Goal: Task Accomplishment & Management: Manage account settings

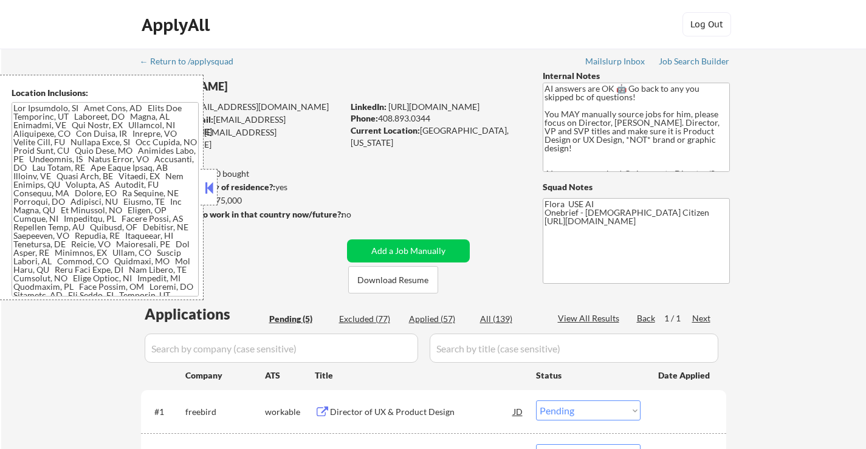
select select ""pending""
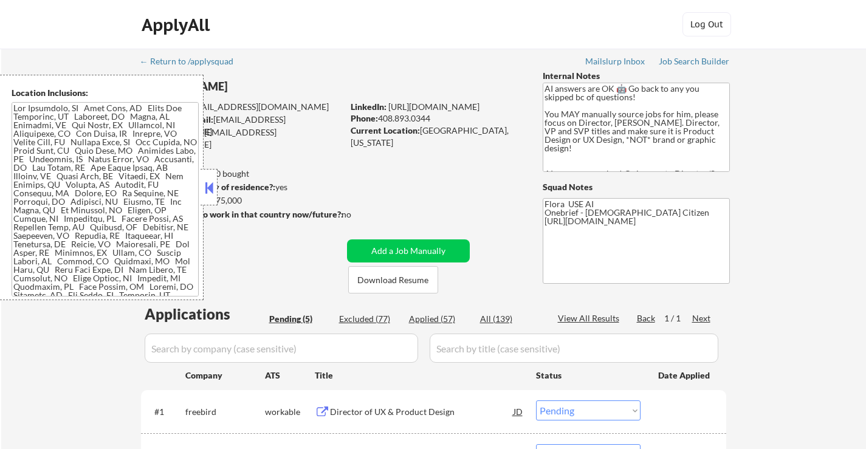
click at [210, 189] on button at bounding box center [208, 188] width 13 height 18
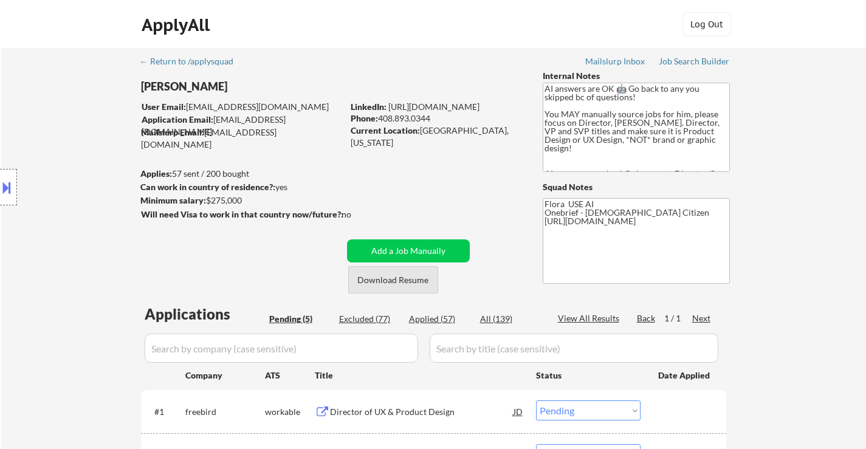
click at [392, 283] on button "Download Resume" at bounding box center [393, 279] width 90 height 27
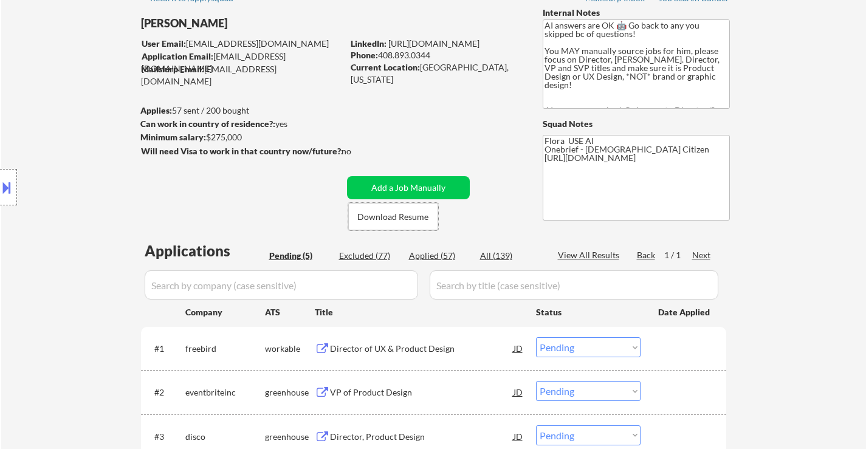
scroll to position [122, 0]
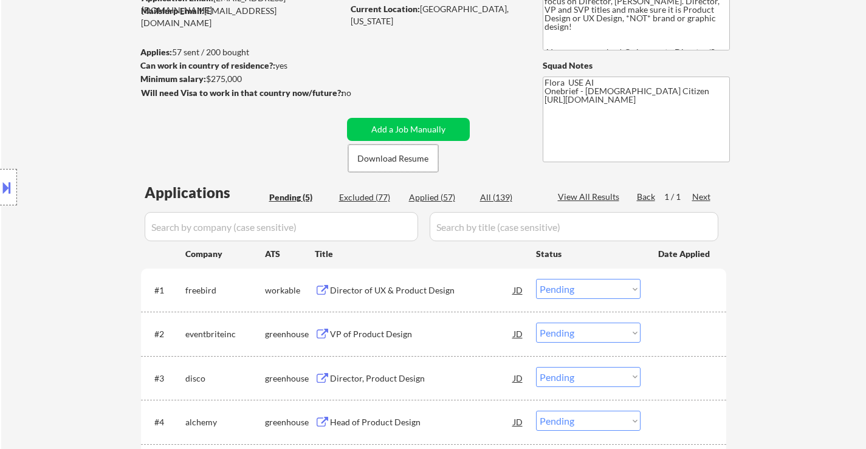
click at [402, 295] on div "Director of UX & Product Design" at bounding box center [421, 290] width 183 height 12
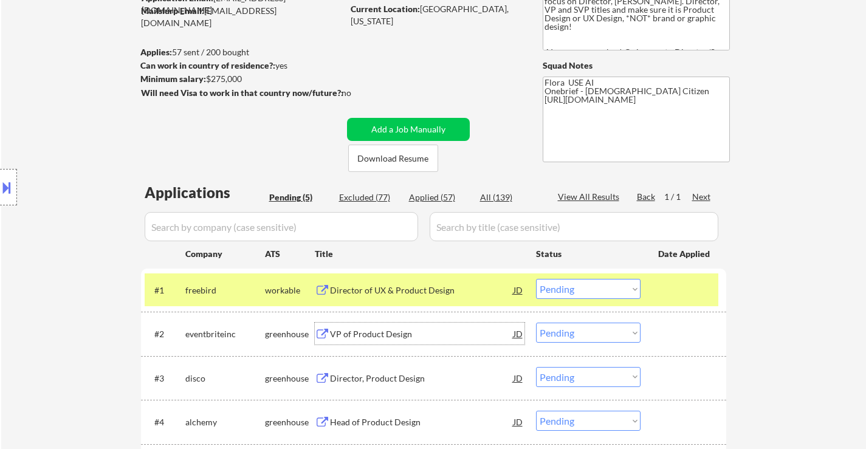
click at [374, 341] on div "VP of Product Design" at bounding box center [421, 334] width 183 height 22
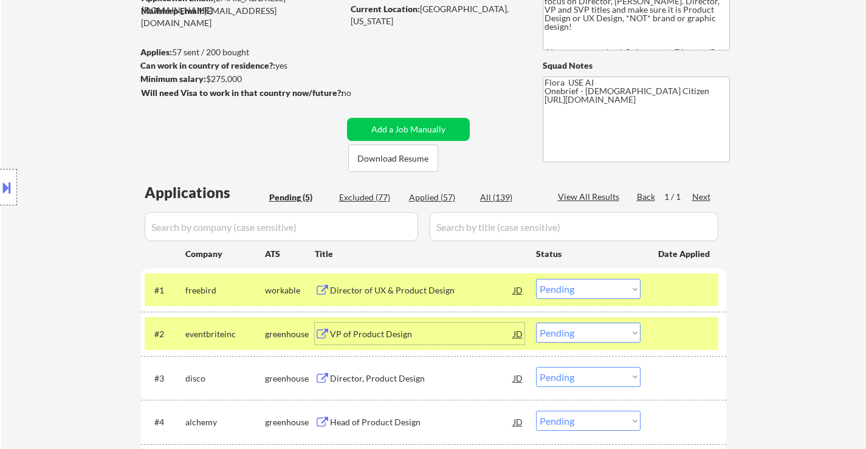
click at [586, 285] on select "Choose an option... Pending Applied Excluded (Questions) Excluded (Expired) Exc…" at bounding box center [588, 289] width 105 height 20
click at [536, 279] on select "Choose an option... Pending Applied Excluded (Questions) Excluded (Expired) Exc…" at bounding box center [588, 289] width 105 height 20
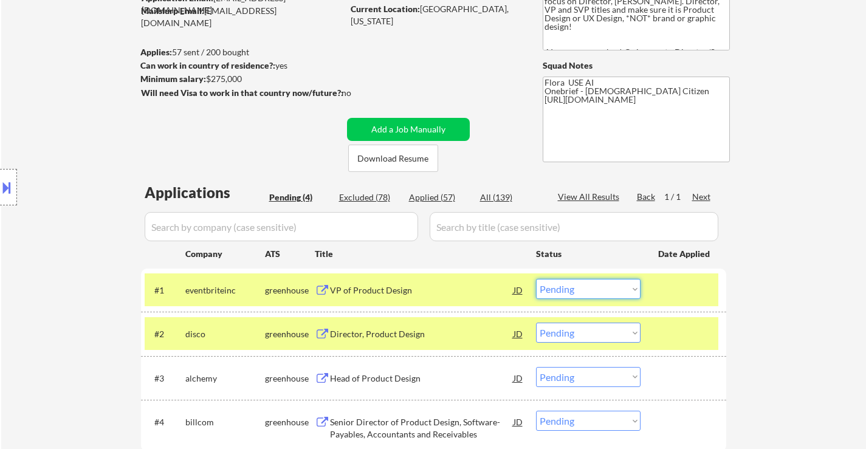
click at [549, 285] on select "Choose an option... Pending Applied Excluded (Questions) Excluded (Expired) Exc…" at bounding box center [588, 289] width 105 height 20
click at [536, 279] on select "Choose an option... Pending Applied Excluded (Questions) Excluded (Expired) Exc…" at bounding box center [588, 289] width 105 height 20
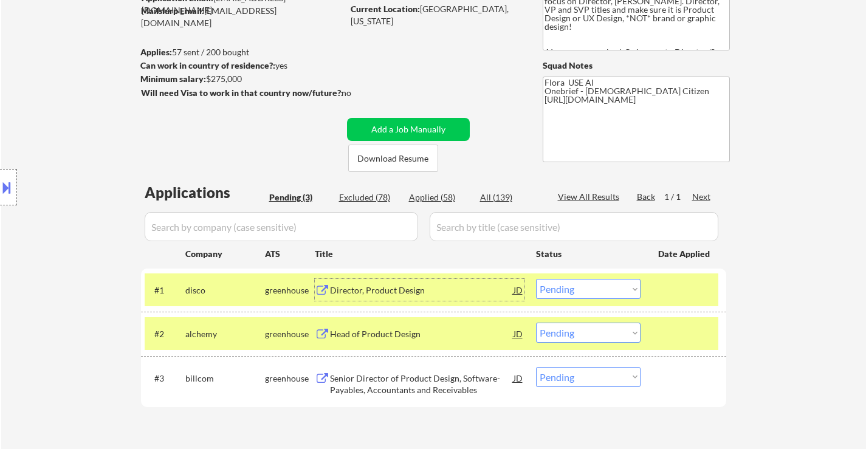
click at [385, 284] on div "Director, Product Design" at bounding box center [421, 290] width 183 height 12
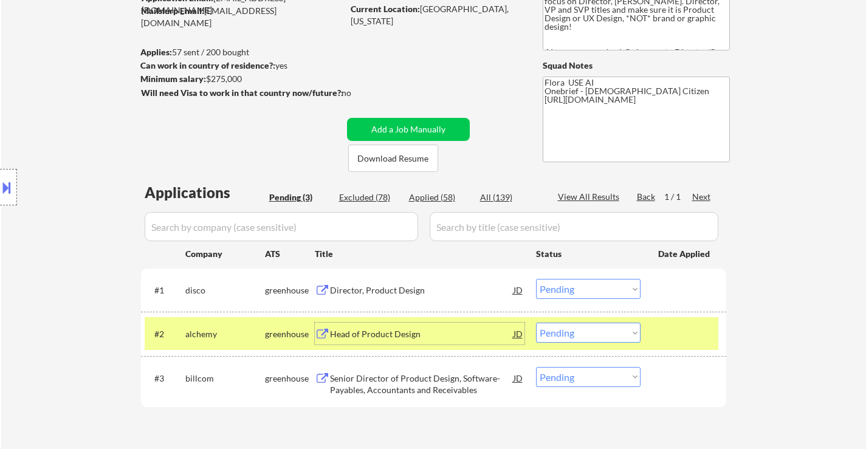
click at [396, 335] on div "Head of Product Design" at bounding box center [421, 334] width 183 height 12
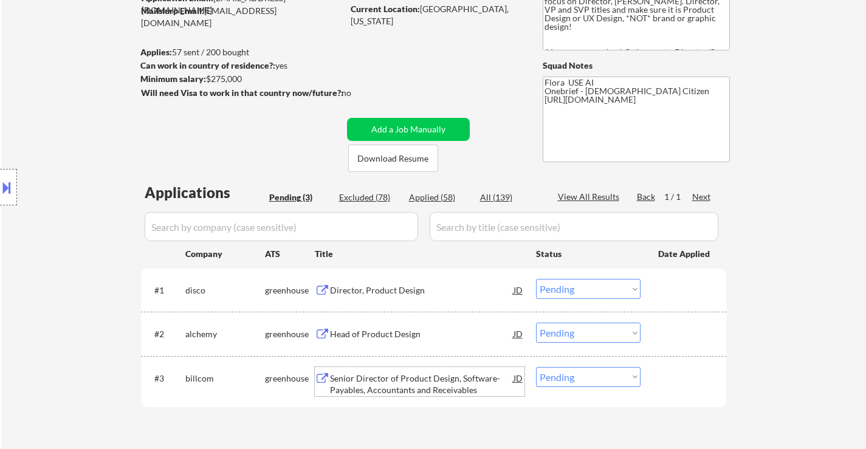
click at [381, 374] on div "Senior Director of Product Design, Software-Payables, Accountants and Receivabl…" at bounding box center [421, 384] width 183 height 24
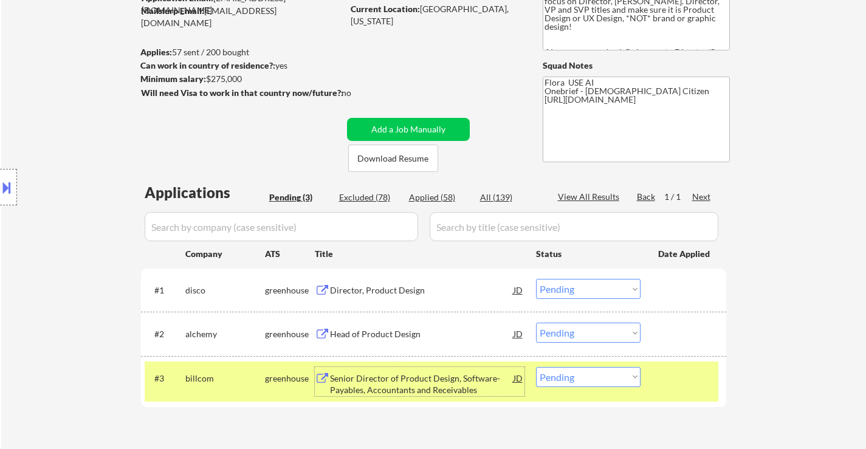
click at [595, 296] on select "Choose an option... Pending Applied Excluded (Questions) Excluded (Expired) Exc…" at bounding box center [588, 289] width 105 height 20
click at [536, 279] on select "Choose an option... Pending Applied Excluded (Questions) Excluded (Expired) Exc…" at bounding box center [588, 289] width 105 height 20
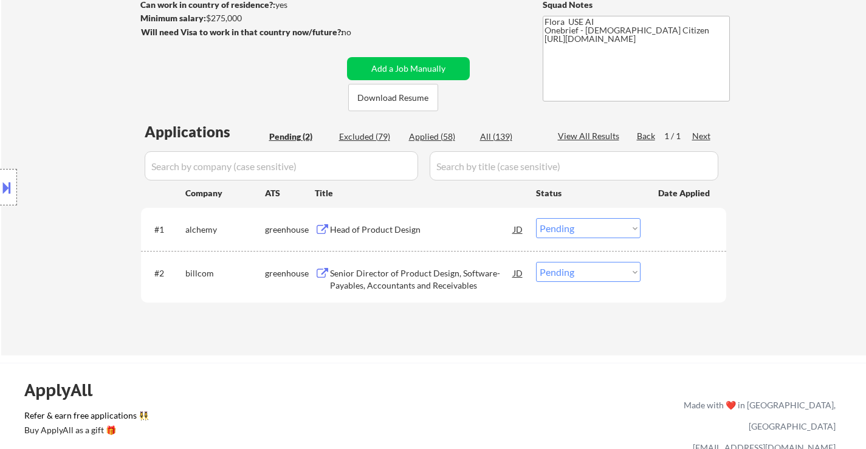
click at [589, 227] on select "Choose an option... Pending Applied Excluded (Questions) Excluded (Expired) Exc…" at bounding box center [588, 228] width 105 height 20
click at [536, 218] on select "Choose an option... Pending Applied Excluded (Questions) Excluded (Expired) Exc…" at bounding box center [588, 228] width 105 height 20
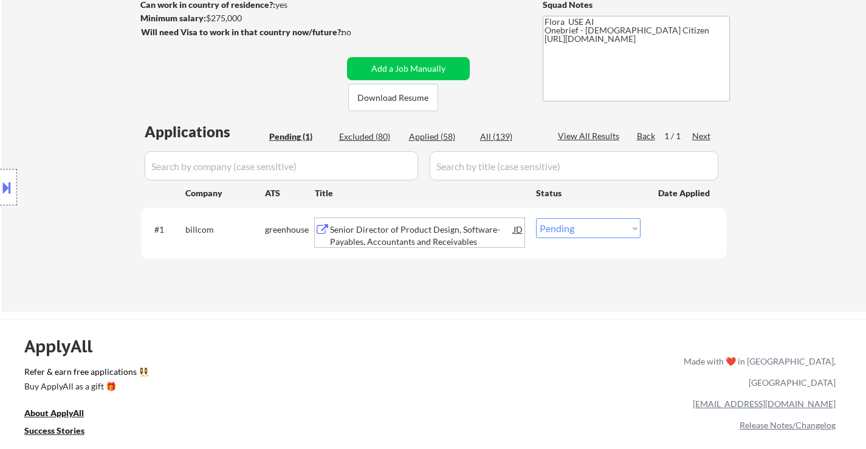
click at [421, 244] on div "Senior Director of Product Design, Software-Payables, Accountants and Receivabl…" at bounding box center [421, 236] width 183 height 24
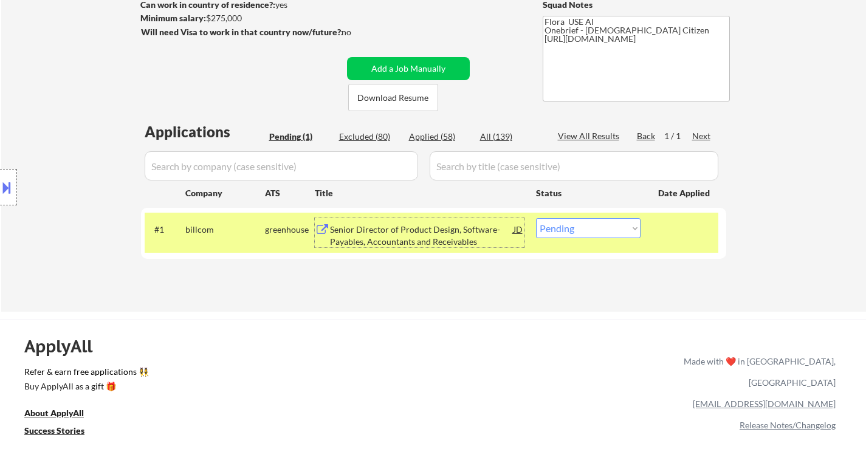
click at [603, 228] on select "Choose an option... Pending Applied Excluded (Questions) Excluded (Expired) Exc…" at bounding box center [588, 228] width 105 height 20
select select ""applied""
click at [536, 218] on select "Choose an option... Pending Applied Excluded (Questions) Excluded (Expired) Exc…" at bounding box center [588, 228] width 105 height 20
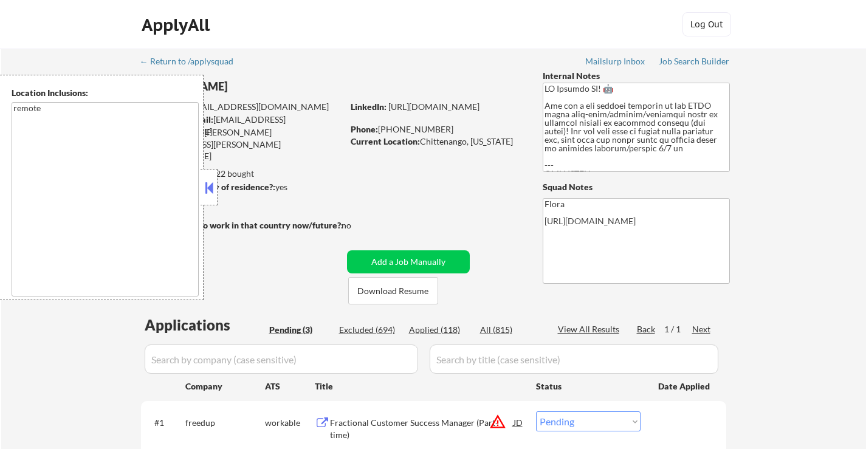
select select ""pending""
click at [213, 187] on button at bounding box center [208, 188] width 13 height 18
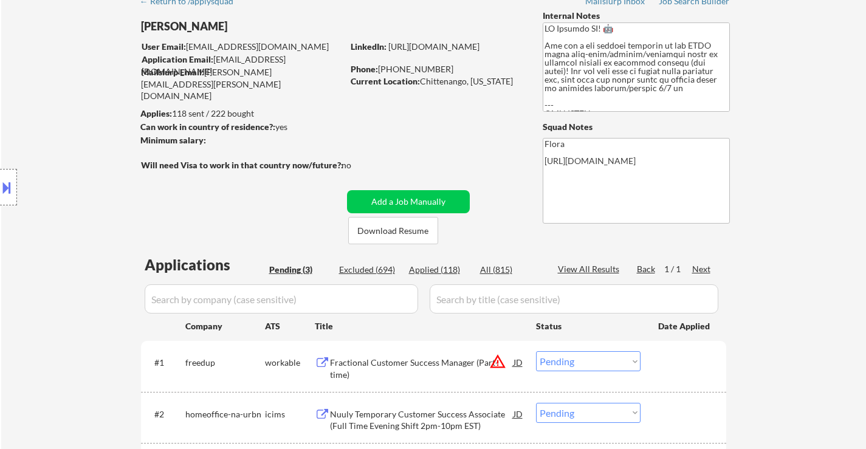
scroll to position [61, 0]
click at [419, 235] on button "Download Resume" at bounding box center [393, 229] width 90 height 27
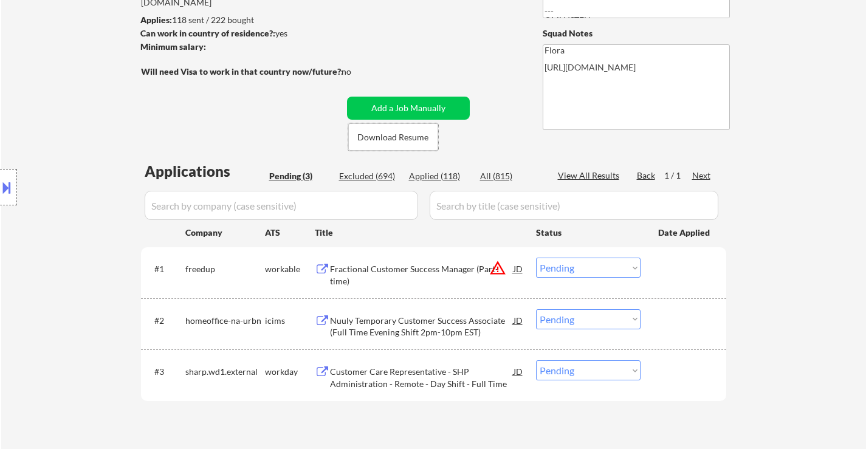
scroll to position [182, 0]
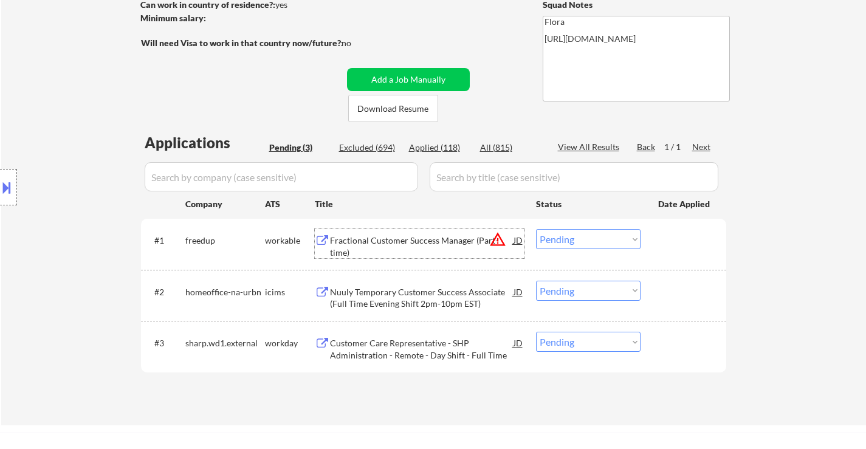
click at [398, 236] on div "Fractional Customer Success Manager (Part-time)" at bounding box center [421, 247] width 183 height 24
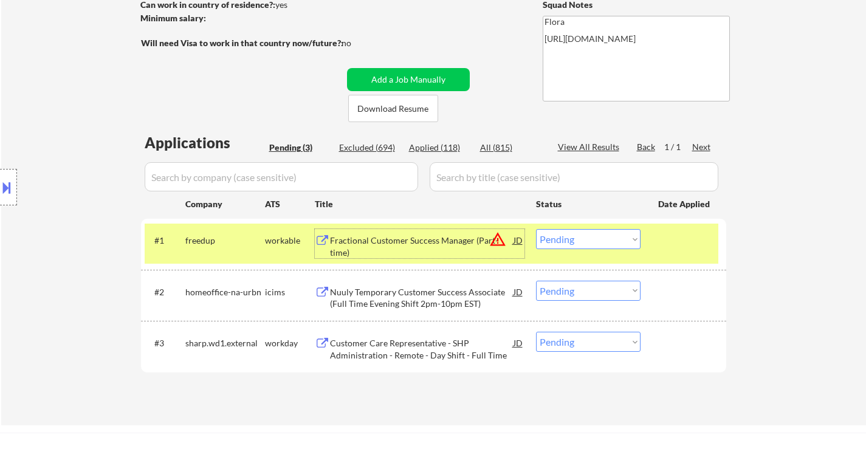
click at [437, 292] on div "Nuuly Temporary Customer Success Associate (Full Time Evening Shift 2pm-10pm ES…" at bounding box center [421, 298] width 183 height 24
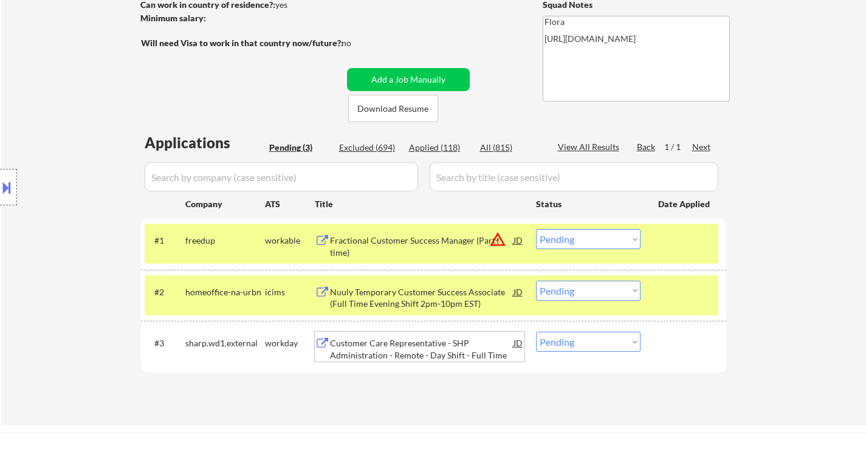
click at [398, 346] on div "Customer Care Representative - SHP Administration - Remote - Day Shift - Full T…" at bounding box center [421, 349] width 183 height 24
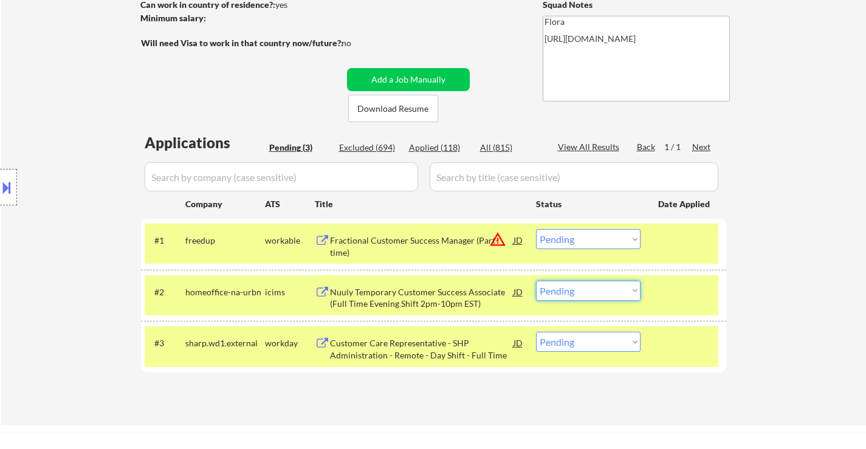
click at [580, 288] on select "Choose an option... Pending Applied Excluded (Questions) Excluded (Expired) Exc…" at bounding box center [588, 291] width 105 height 20
click at [536, 281] on select "Choose an option... Pending Applied Excluded (Questions) Excluded (Expired) Exc…" at bounding box center [588, 291] width 105 height 20
select select ""pending""
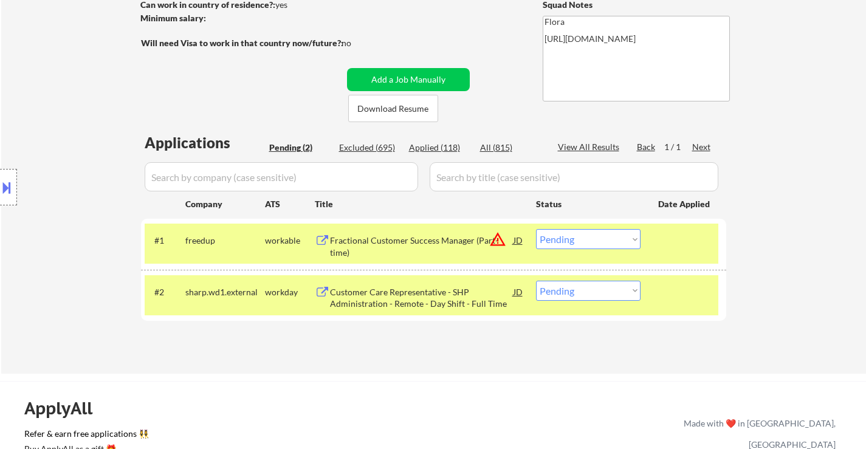
click at [583, 242] on select "Choose an option... Pending Applied Excluded (Questions) Excluded (Expired) Exc…" at bounding box center [588, 239] width 105 height 20
click at [536, 229] on select "Choose an option... Pending Applied Excluded (Questions) Excluded (Expired) Exc…" at bounding box center [588, 239] width 105 height 20
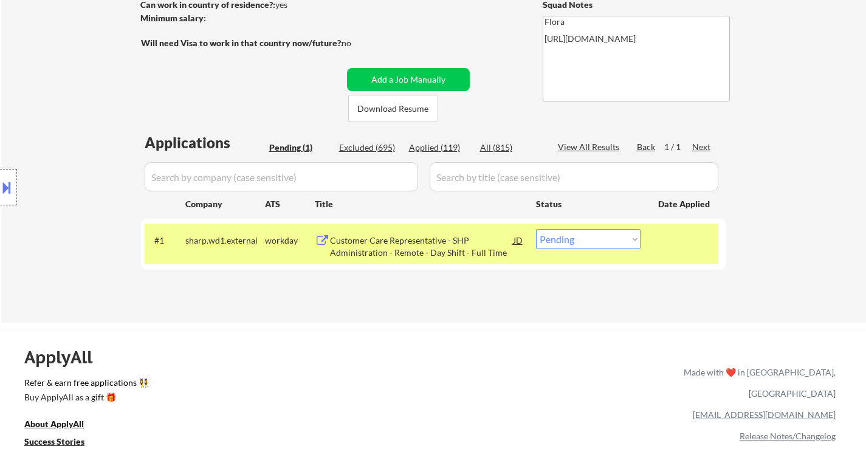
click at [552, 240] on select "Choose an option... Pending Applied Excluded (Questions) Excluded (Expired) Exc…" at bounding box center [588, 239] width 105 height 20
select select ""excluded__bad_match_""
click at [536, 229] on select "Choose an option... Pending Applied Excluded (Questions) Excluded (Expired) Exc…" at bounding box center [588, 239] width 105 height 20
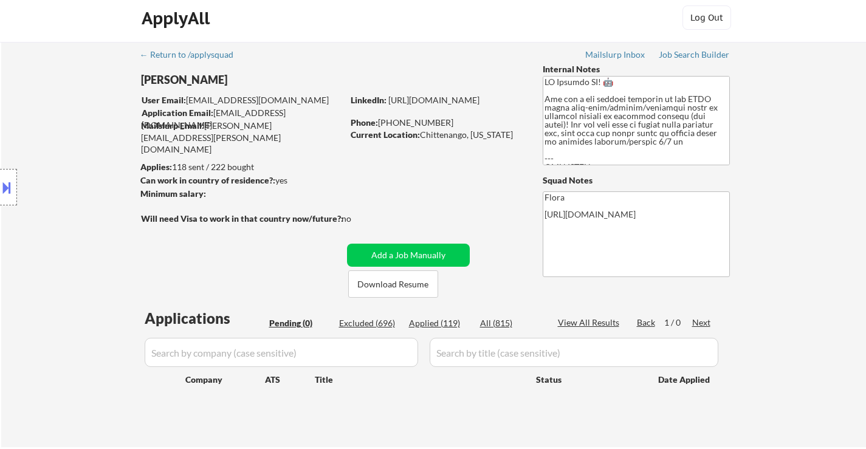
scroll to position [0, 0]
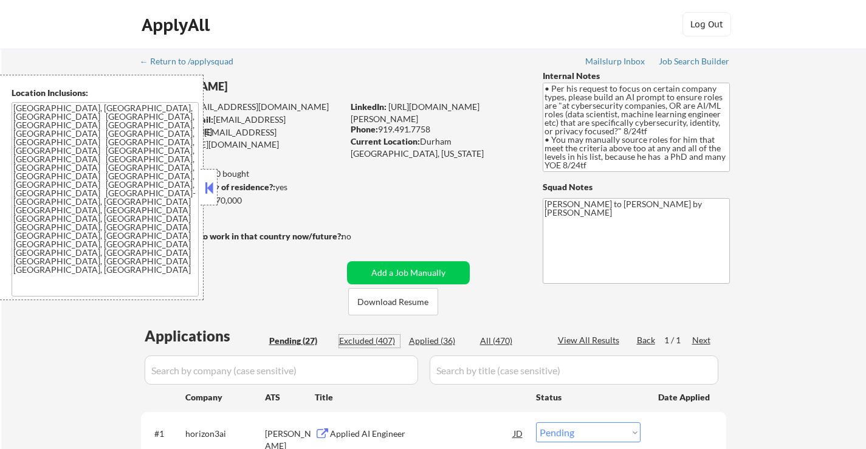
select select ""pending""
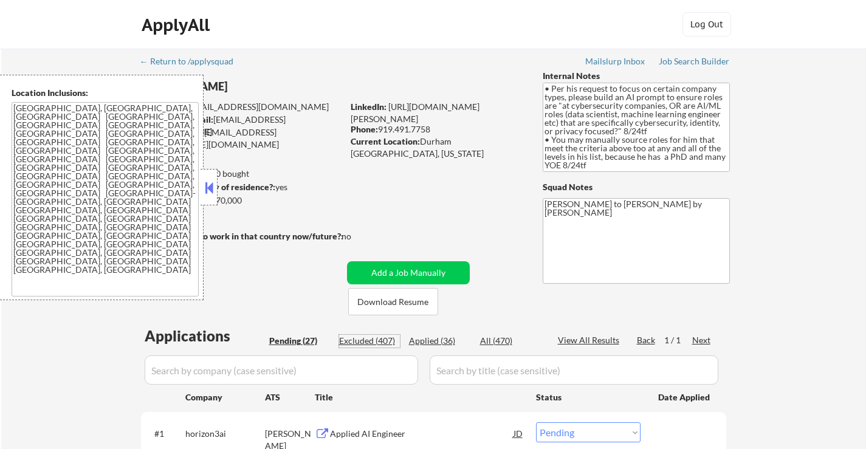
select select ""pending""
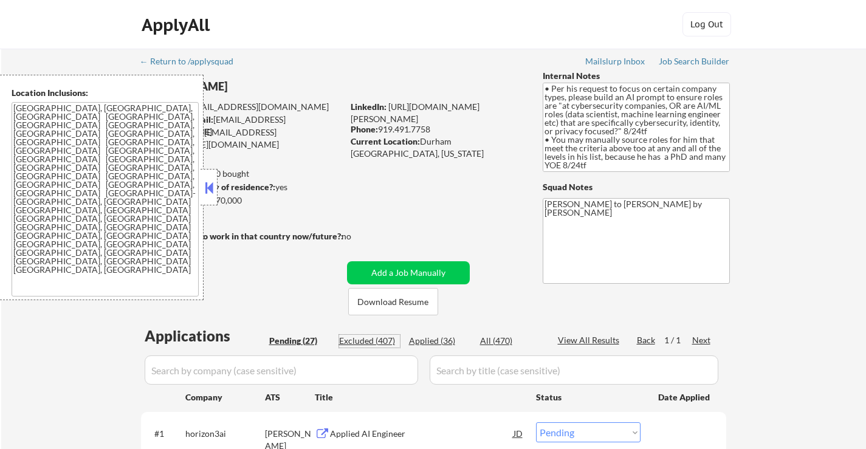
select select ""pending""
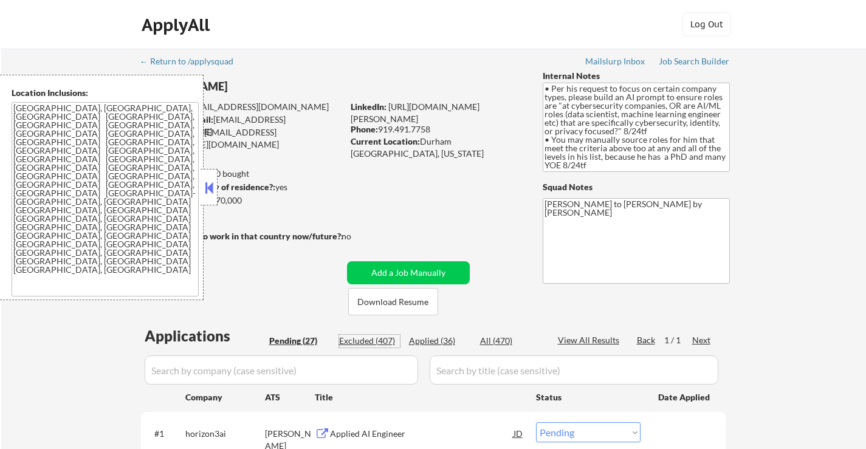
select select ""pending""
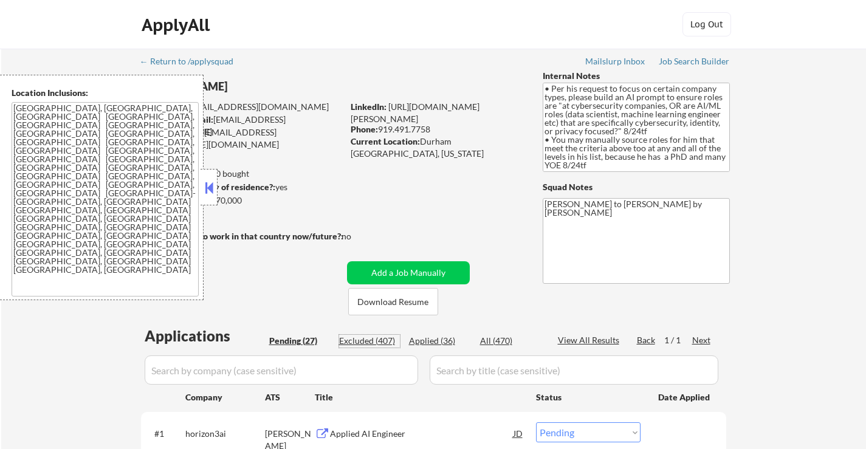
select select ""pending""
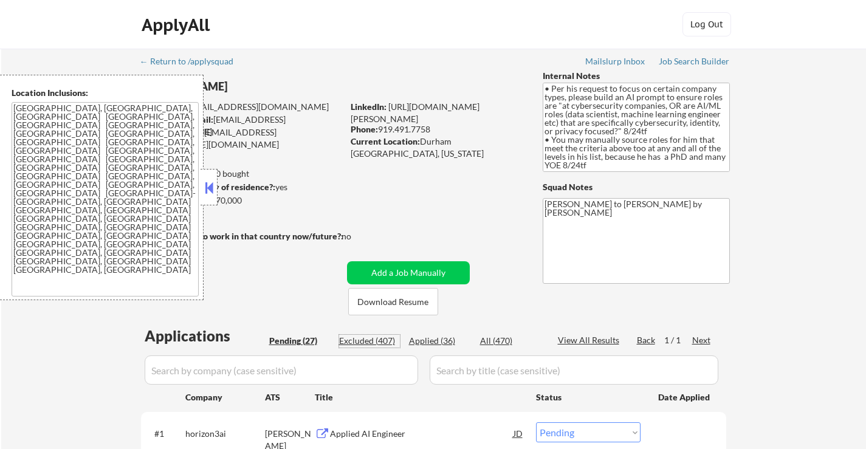
select select ""pending""
click at [380, 335] on div "Excluded (407)" at bounding box center [369, 341] width 61 height 12
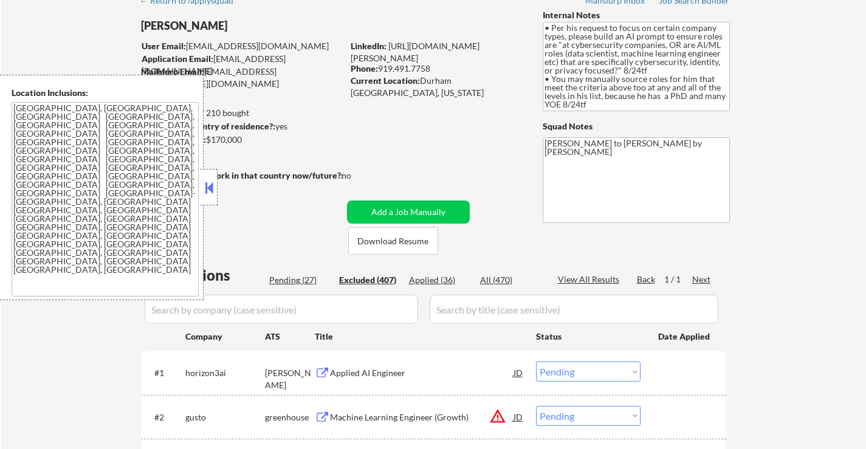
scroll to position [61, 0]
select select ""excluded__other_""
select select ""excluded""
select select ""excluded__expired_""
select select ""excluded__bad_match_""
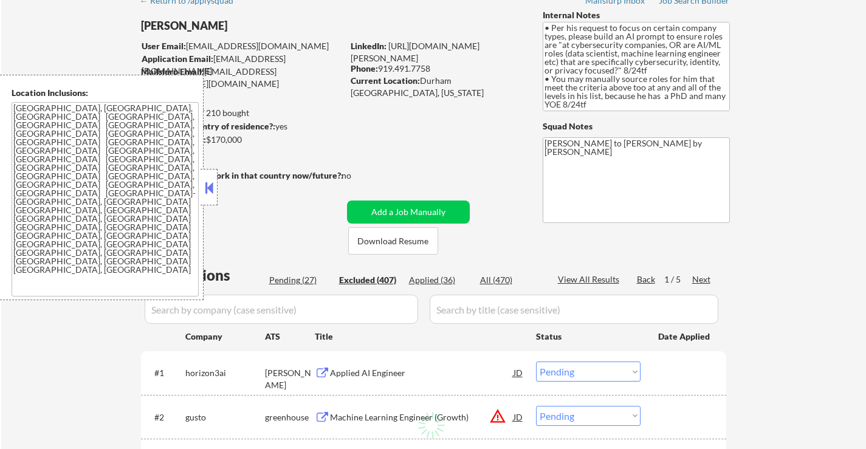
select select ""excluded__bad_match_""
select select ""excluded__salary_""
select select ""excluded__expired_""
select select ""excluded__salary_""
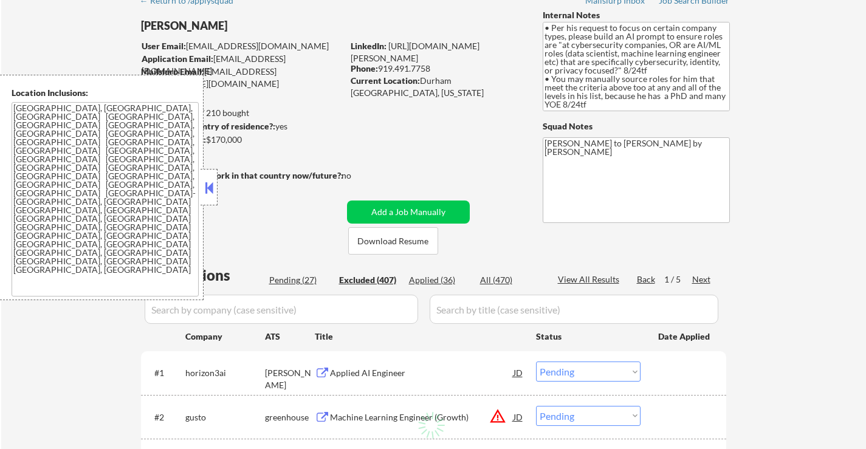
select select ""excluded__location_""
select select ""excluded__salary_""
select select ""excluded__expired_""
select select ""excluded""
select select ""excluded__bad_match_""
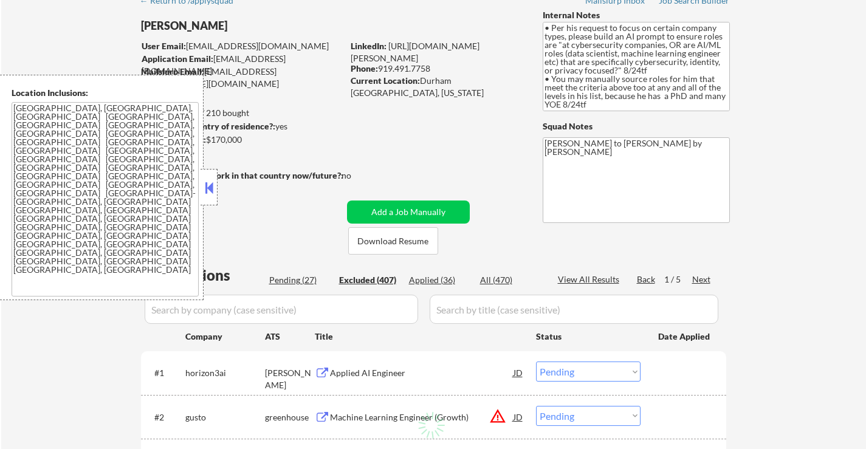
select select ""excluded__salary_""
select select ""excluded__bad_match_""
select select ""excluded""
select select ""excluded__bad_match_""
select select ""excluded""
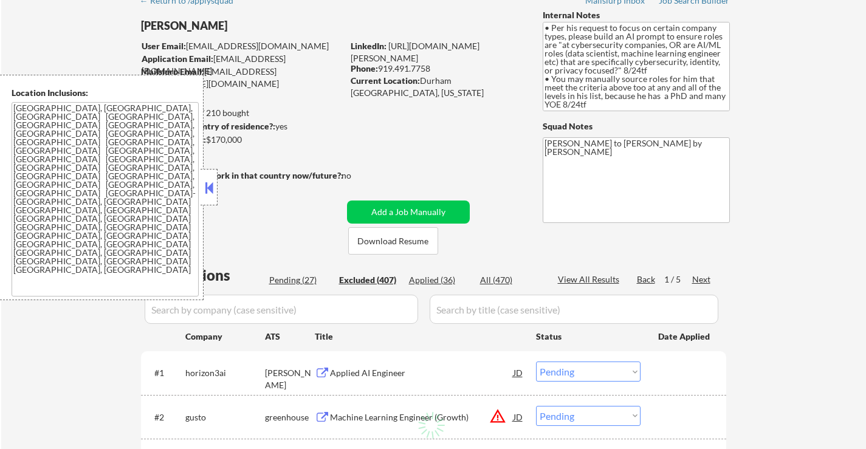
select select ""excluded__bad_match_""
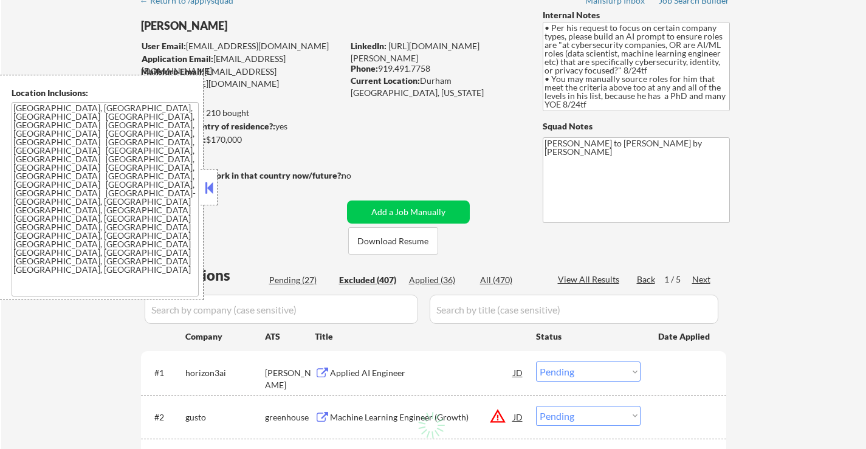
select select ""excluded__salary_""
select select ""excluded__expired_""
select select ""excluded__salary_""
select select ""excluded__other_""
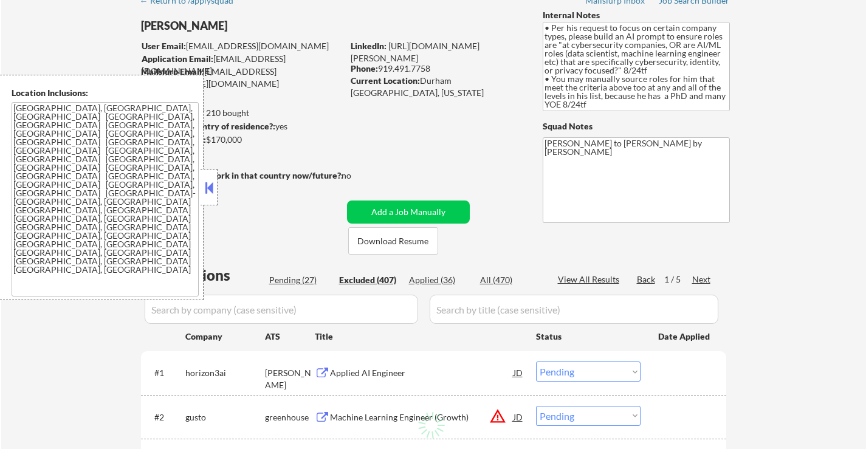
select select ""excluded__expired_""
select select ""excluded__salary_""
select select ""excluded__location_""
select select ""excluded__bad_match_""
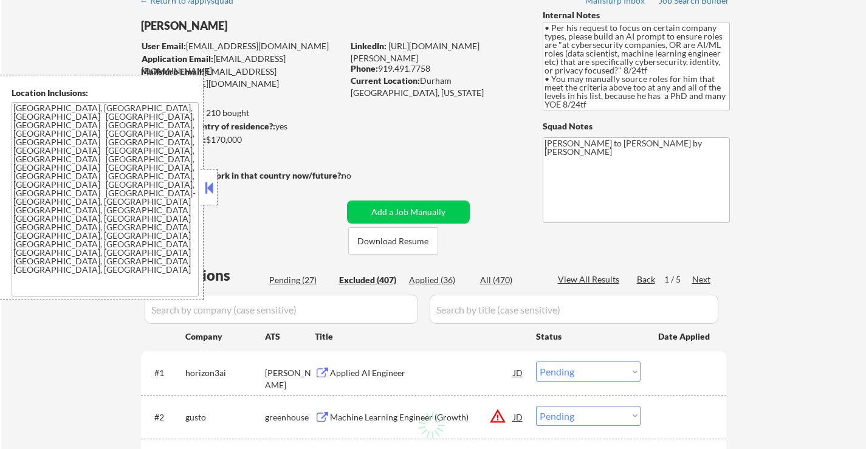
select select ""excluded__expired_""
select select ""excluded""
select select ""excluded__other_""
select select ""excluded__salary_""
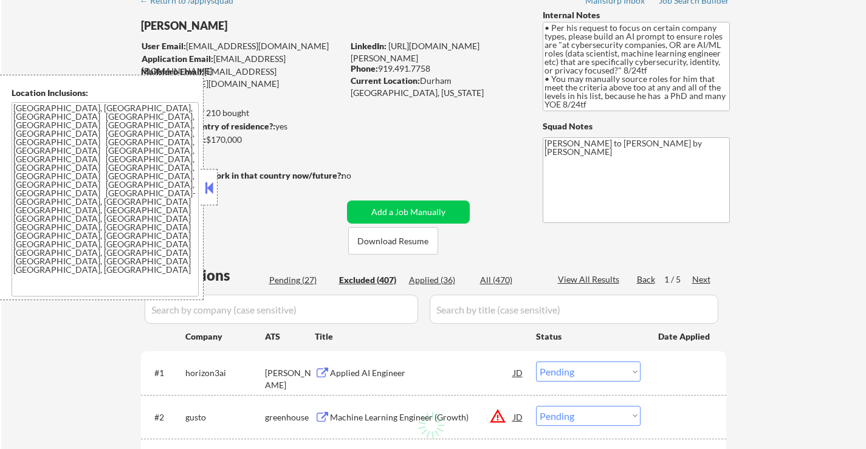
select select ""excluded__salary_""
select select ""excluded__location_""
select select ""excluded__bad_match_""
select select ""excluded__expired_""
select select ""excluded__bad_match_""
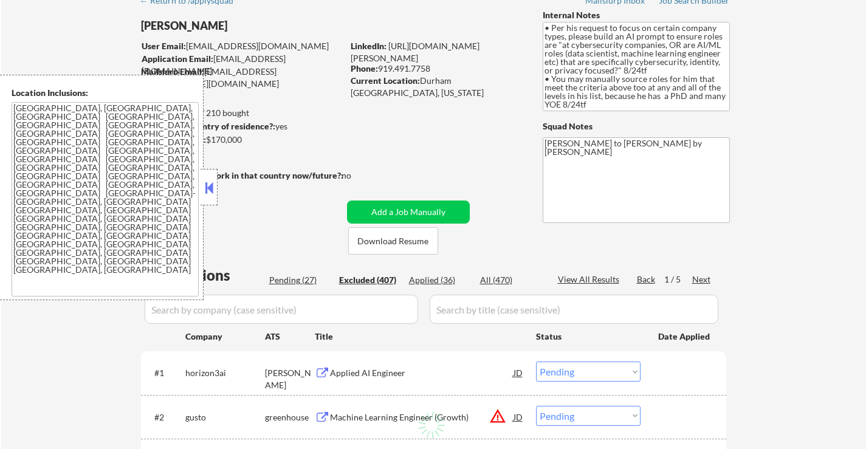
select select ""excluded__salary_""
select select ""excluded__location_""
select select ""excluded__bad_match_""
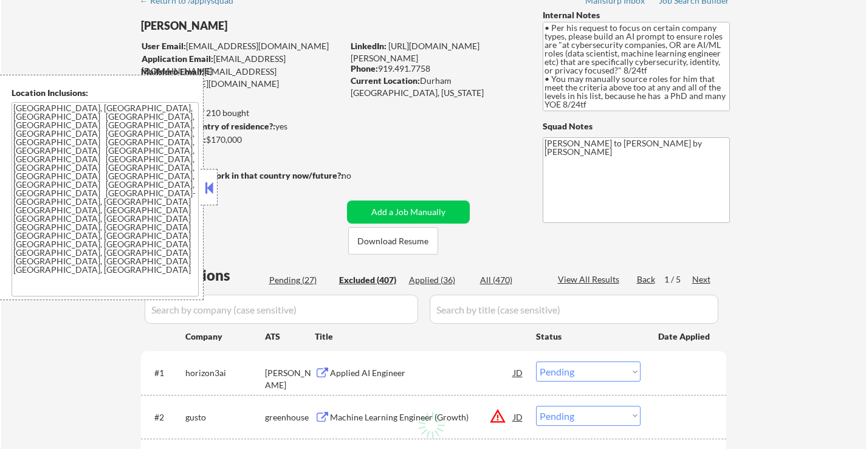
select select ""excluded__bad_match_""
select select ""excluded__salary_""
select select ""excluded__expired_""
select select ""excluded""
select select ""excluded__expired_""
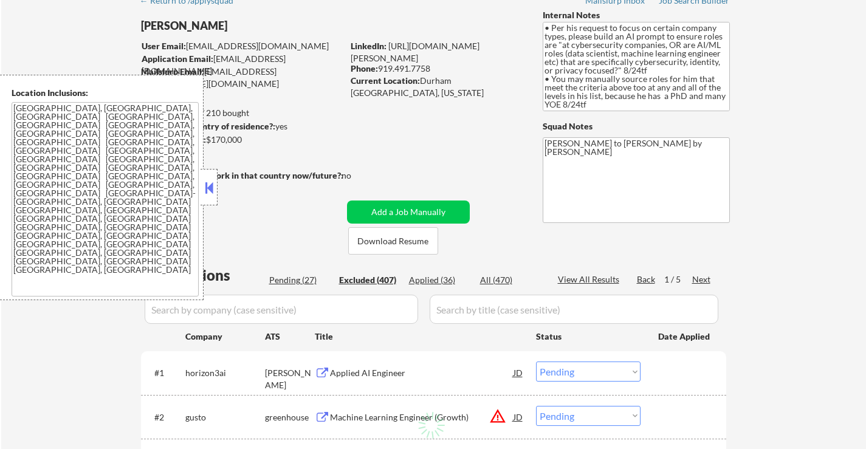
select select ""excluded__bad_match_""
select select ""excluded""
select select ""excluded__salary_""
select select ""excluded__bad_match_""
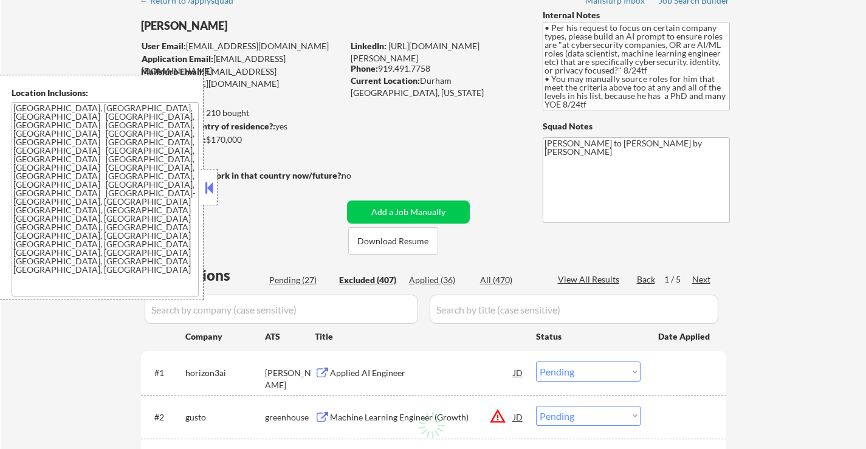
select select ""excluded__bad_match_""
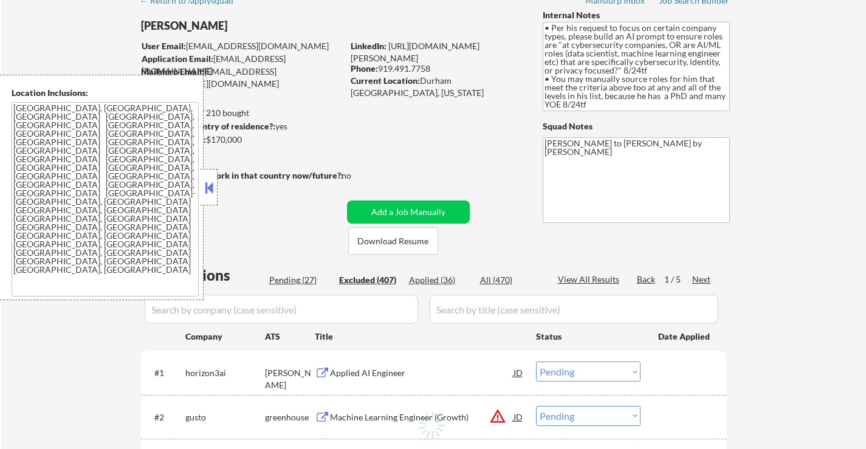
select select ""excluded__bad_match_""
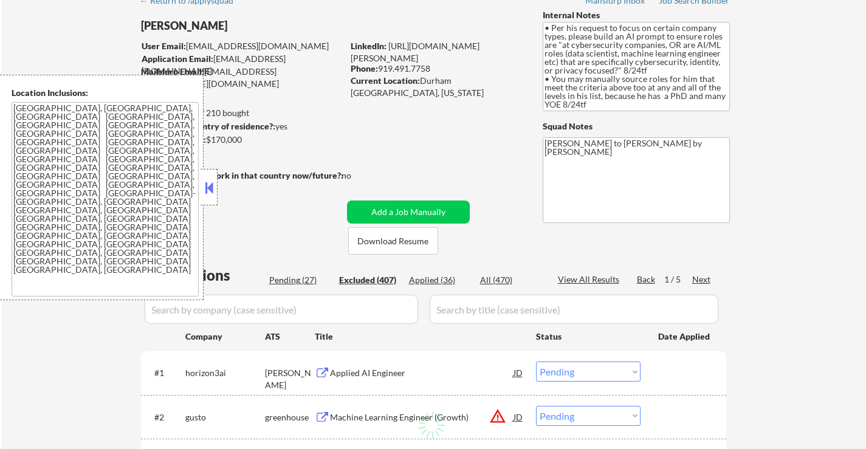
select select ""excluded__location_""
select select ""excluded__bad_match_""
select select ""excluded__location_""
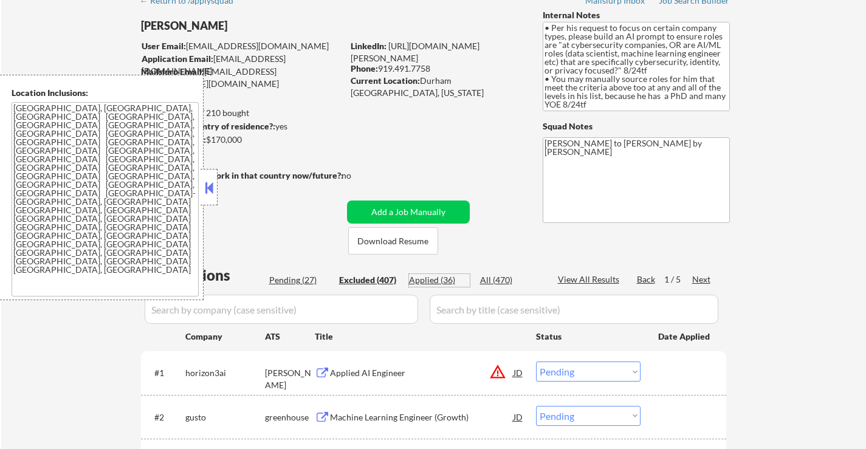
select select ""excluded__expired_""
select select ""excluded__salary_""
select select ""excluded""
select select ""excluded__bad_match_""
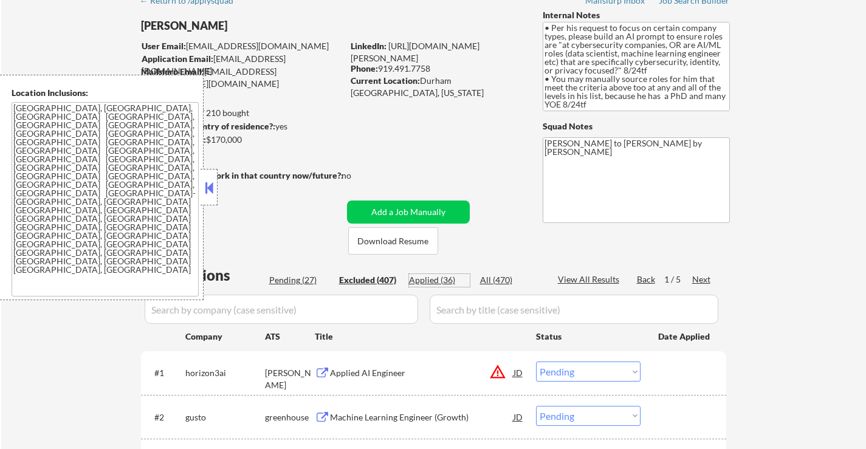
select select ""excluded__bad_match_""
select select ""excluded__salary_""
select select ""excluded__expired_""
select select ""excluded__other_""
select select ""excluded""
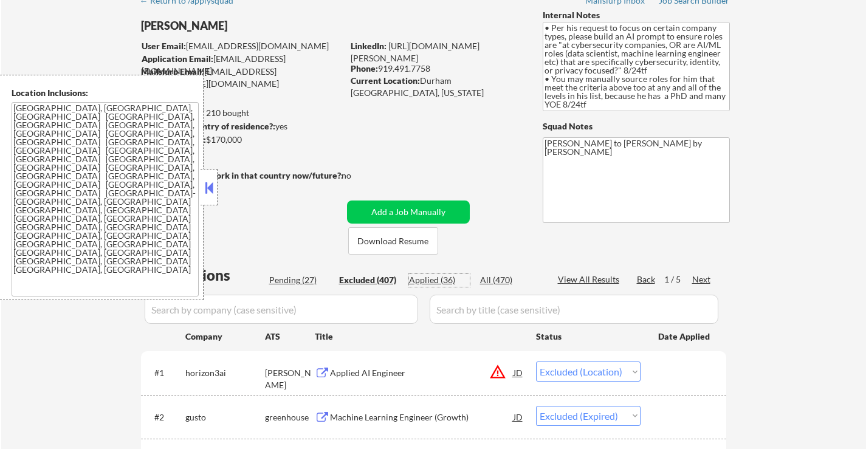
select select ""excluded__bad_match_""
select select ""excluded""
select select ""excluded__expired_""
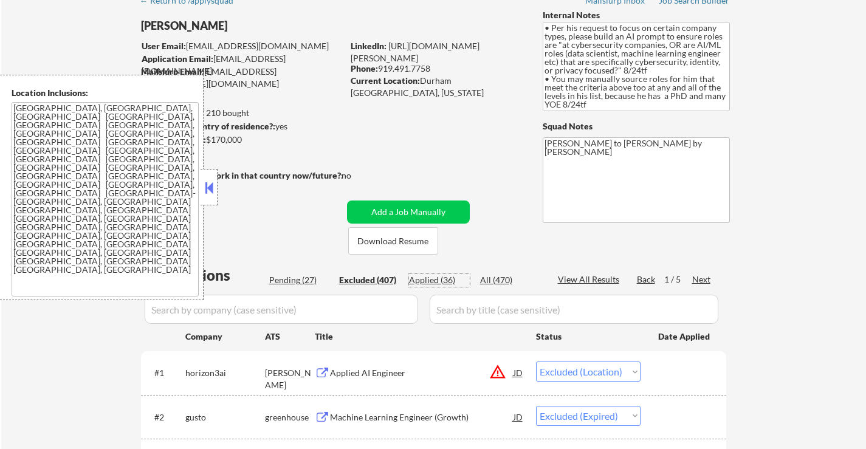
select select ""excluded__bad_match_""
select select ""excluded__expired_""
select select ""excluded""
select select ""excluded__bad_match_""
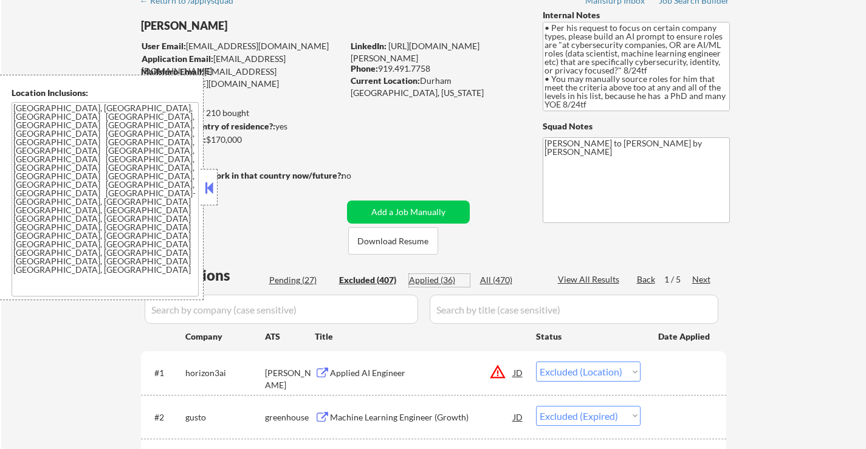
select select ""excluded__bad_match_""
select select ""excluded__salary_""
select select ""excluded__bad_match_""
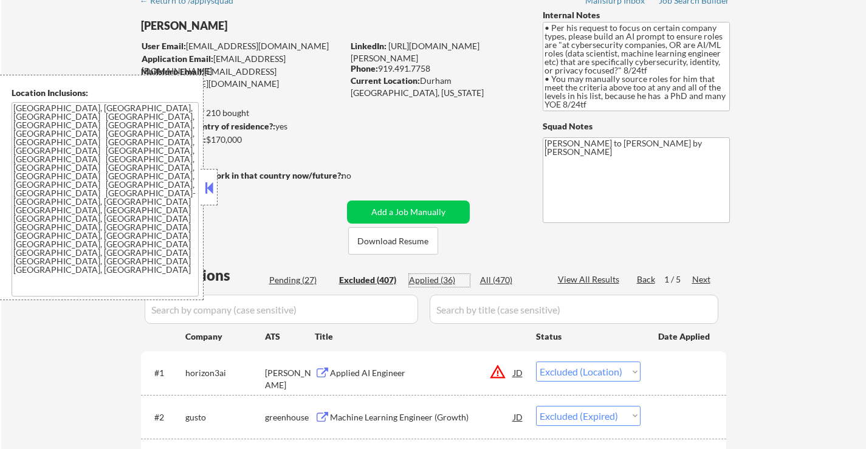
select select ""excluded__salary_""
click at [439, 278] on div "Applied (36)" at bounding box center [439, 280] width 61 height 12
select select ""applied""
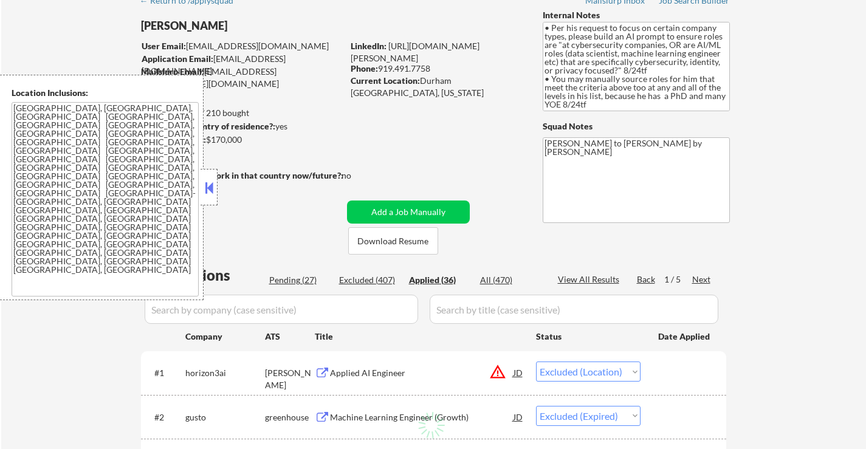
select select ""applied""
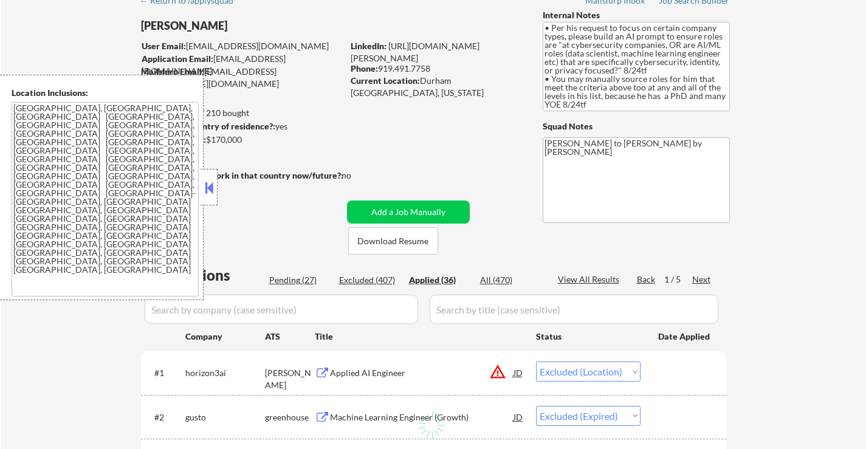
select select ""applied""
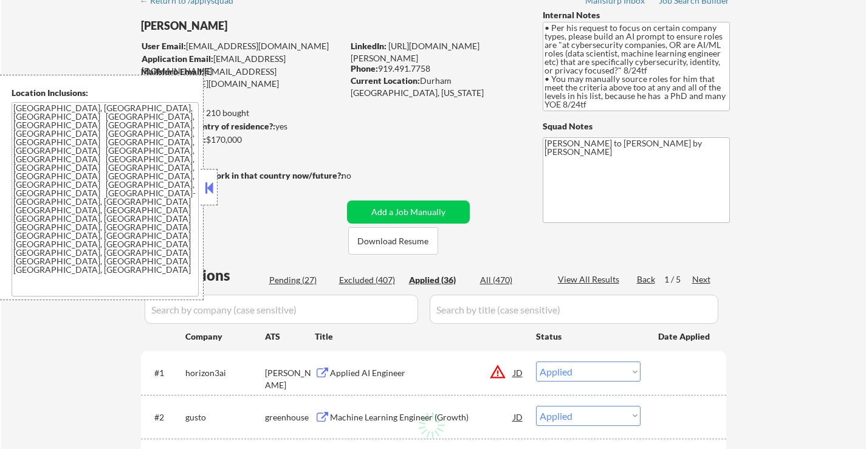
select select ""applied""
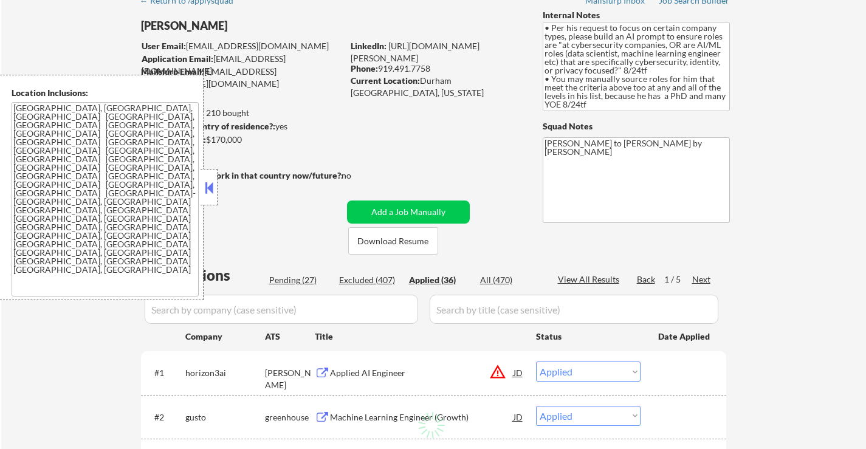
select select ""applied""
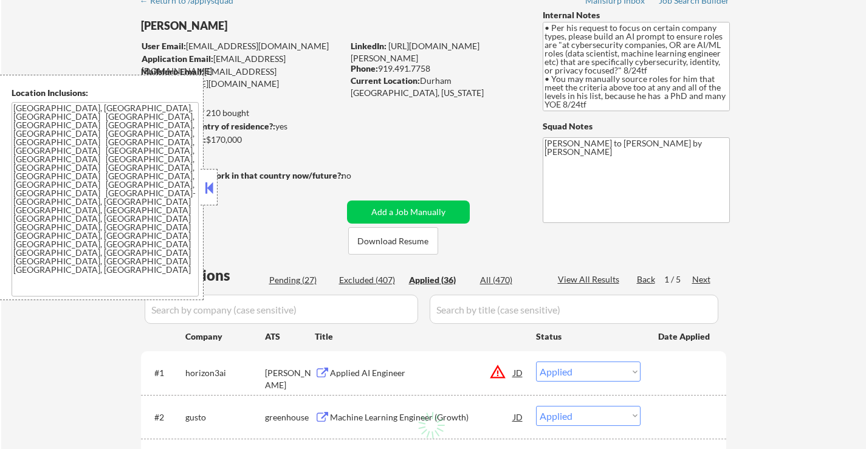
select select ""applied""
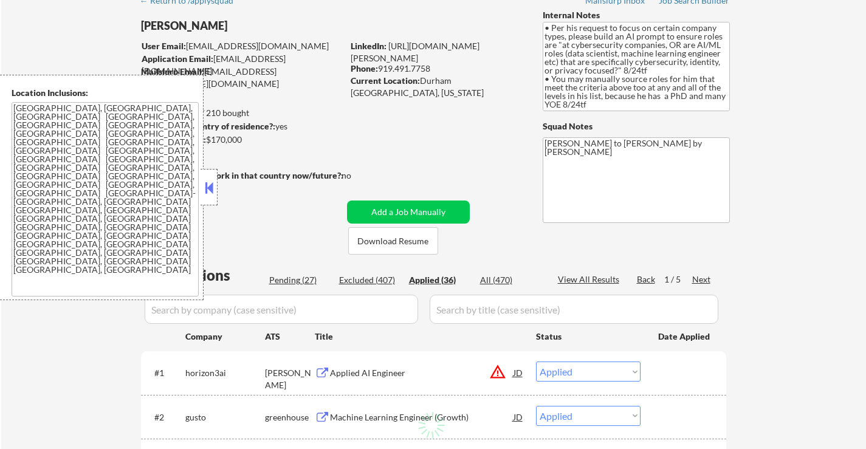
select select ""applied""
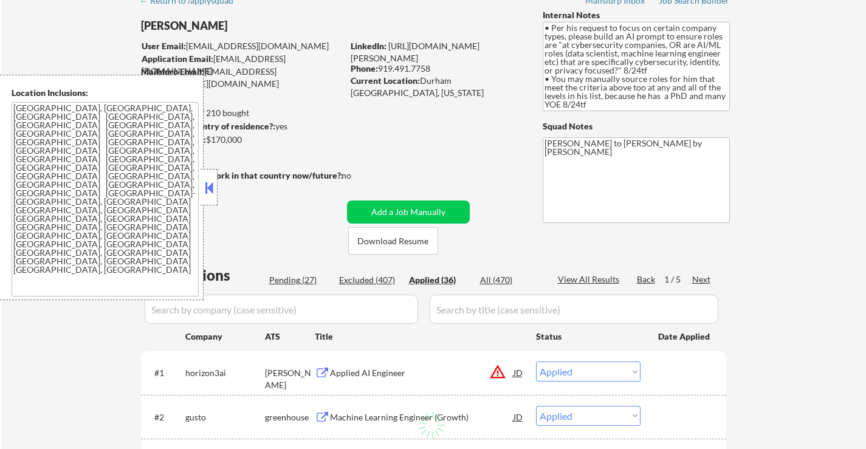
select select ""applied""
click at [213, 185] on button at bounding box center [208, 188] width 13 height 18
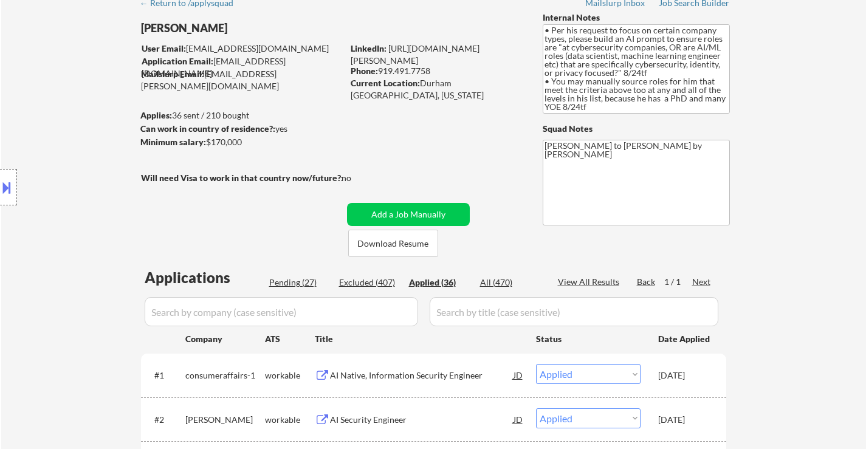
scroll to position [0, 0]
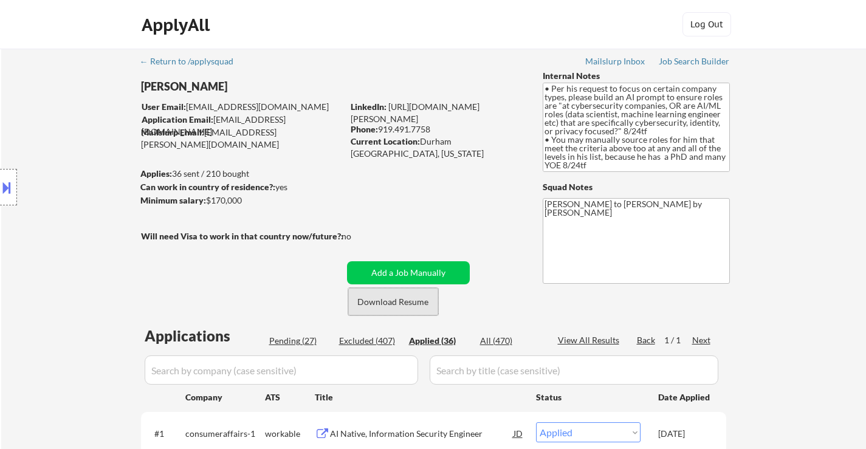
click at [411, 305] on button "Download Resume" at bounding box center [393, 301] width 90 height 27
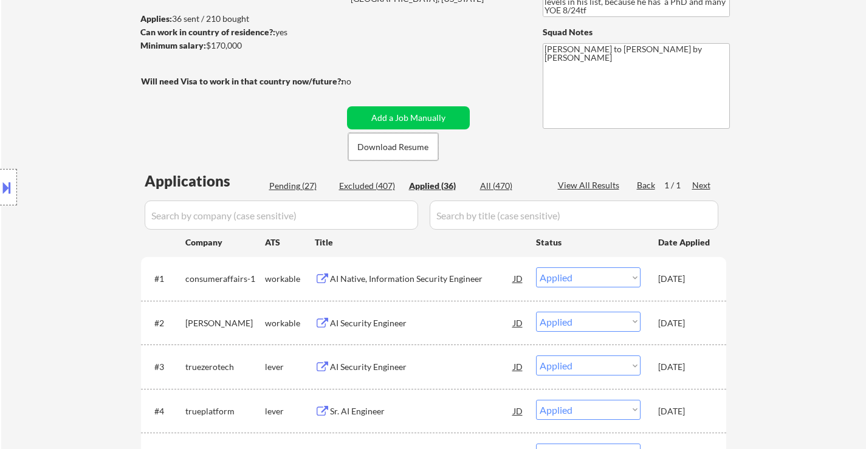
scroll to position [182, 0]
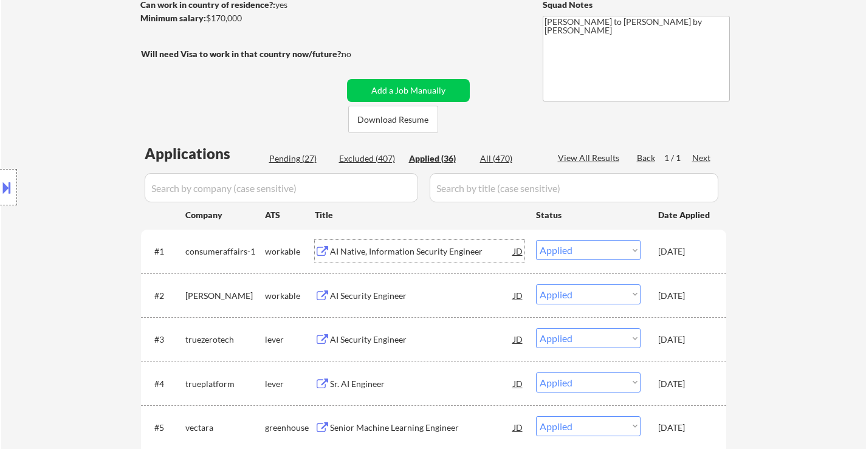
click at [418, 246] on div "AI Native, Information Security Engineer" at bounding box center [421, 251] width 183 height 12
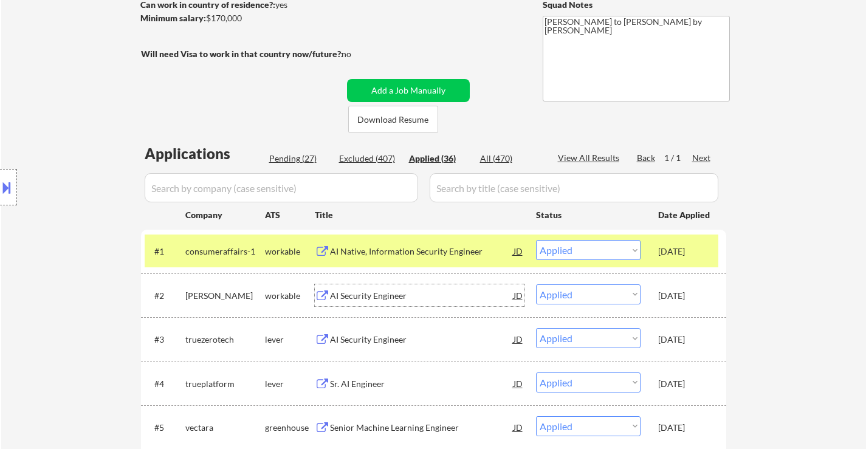
click at [400, 297] on div "AI Security Engineer" at bounding box center [421, 296] width 183 height 12
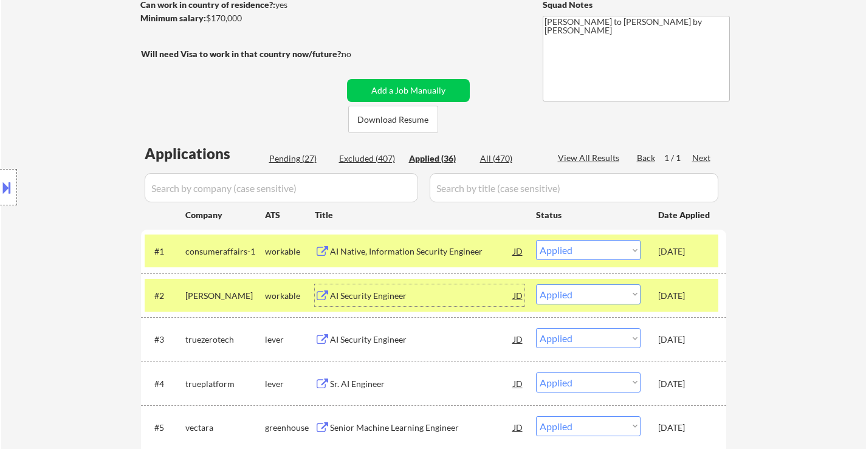
drag, startPoint x: 301, startPoint y: 159, endPoint x: 416, endPoint y: 210, distance: 125.9
click at [301, 160] on div "Pending (27)" at bounding box center [299, 159] width 61 height 12
select select ""pending""
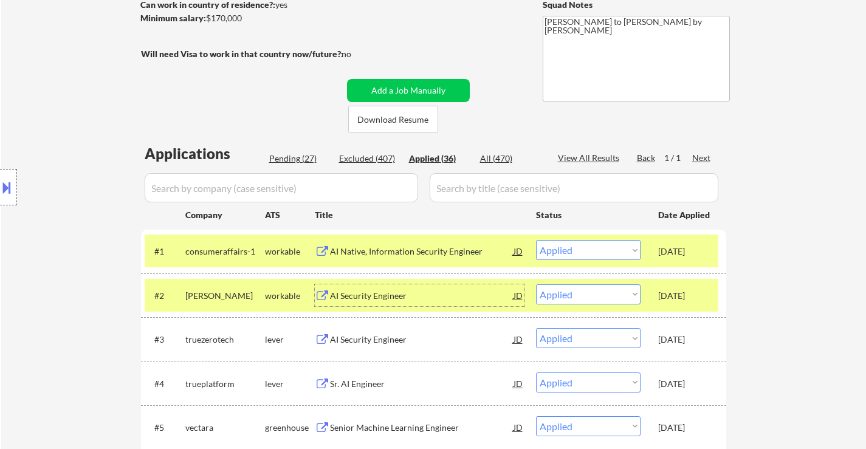
select select ""pending""
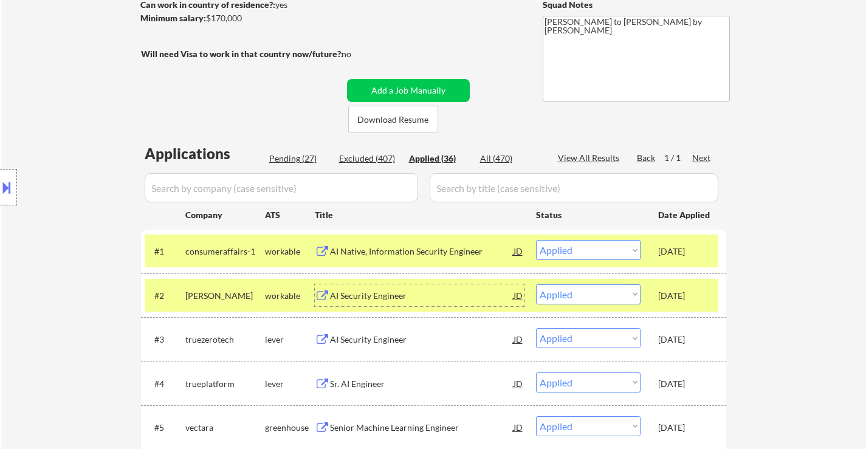
select select ""pending""
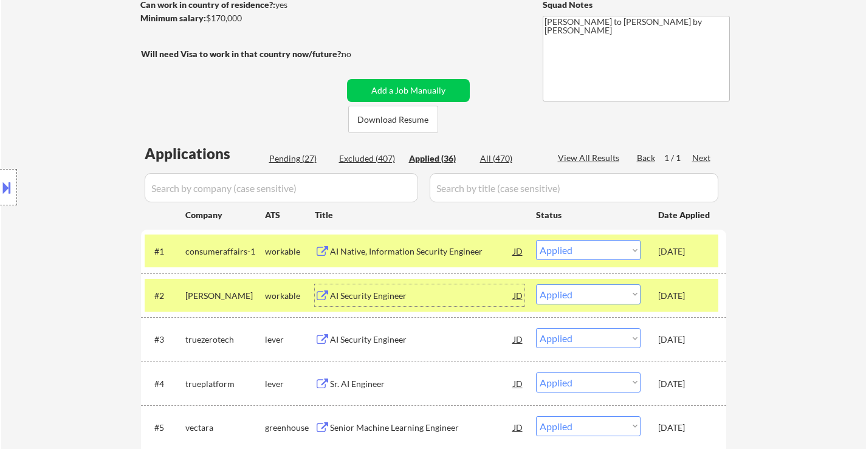
select select ""pending""
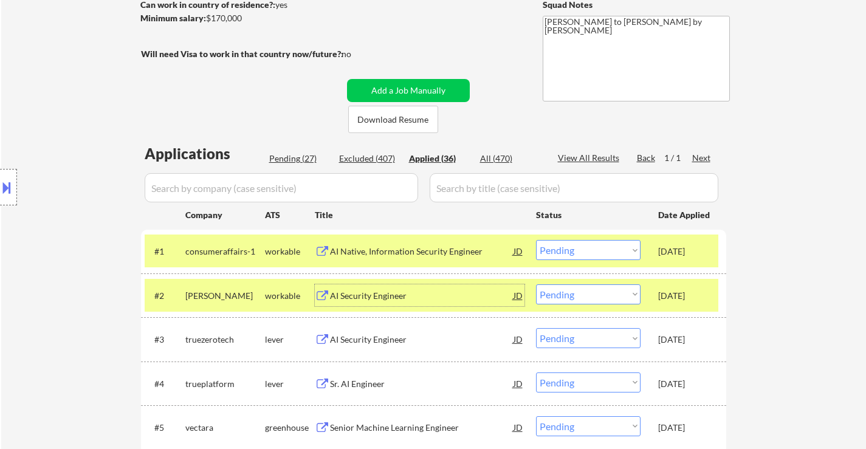
select select ""pending""
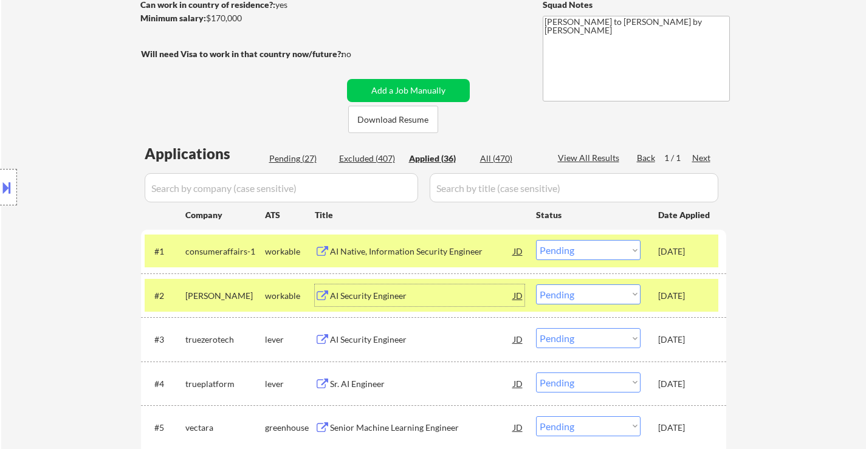
select select ""pending""
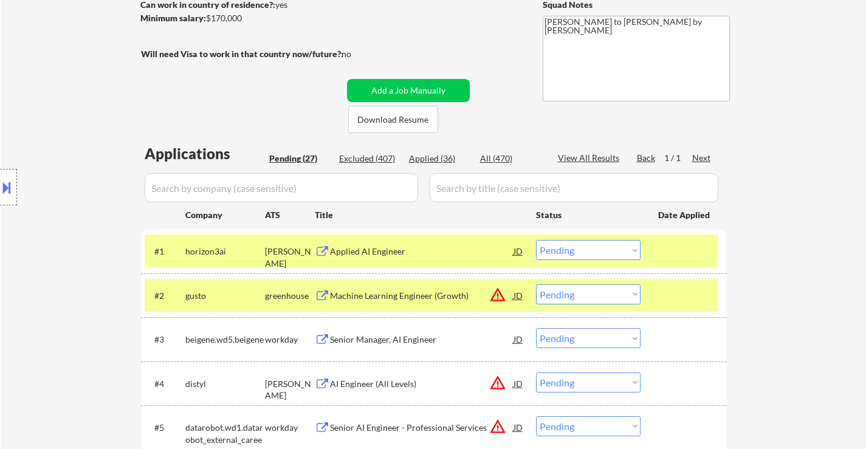
click at [377, 251] on div "Applied AI Engineer" at bounding box center [421, 251] width 183 height 12
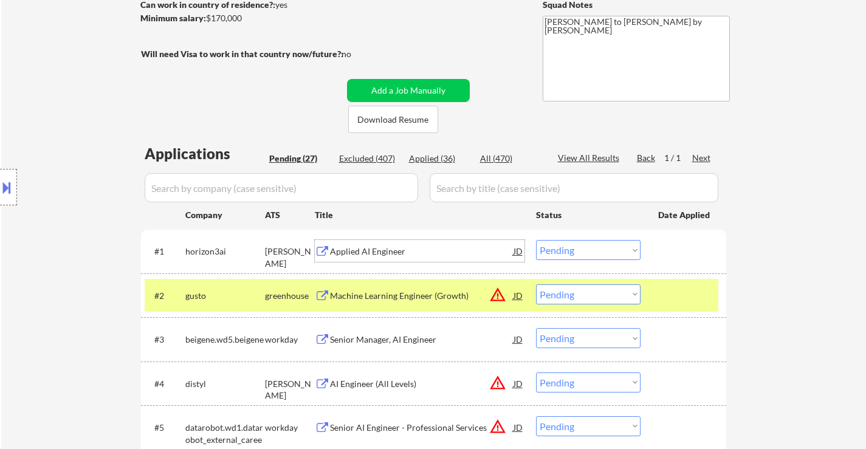
click at [401, 289] on div "Machine Learning Engineer (Growth)" at bounding box center [421, 295] width 183 height 22
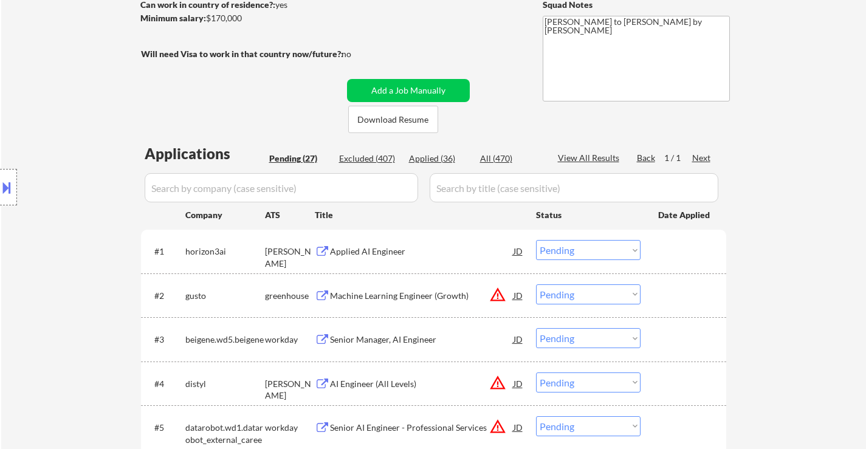
select select ""pending""
click at [593, 247] on select "Choose an option... Pending Applied Excluded (Questions) Excluded (Expired) Exc…" at bounding box center [588, 250] width 105 height 20
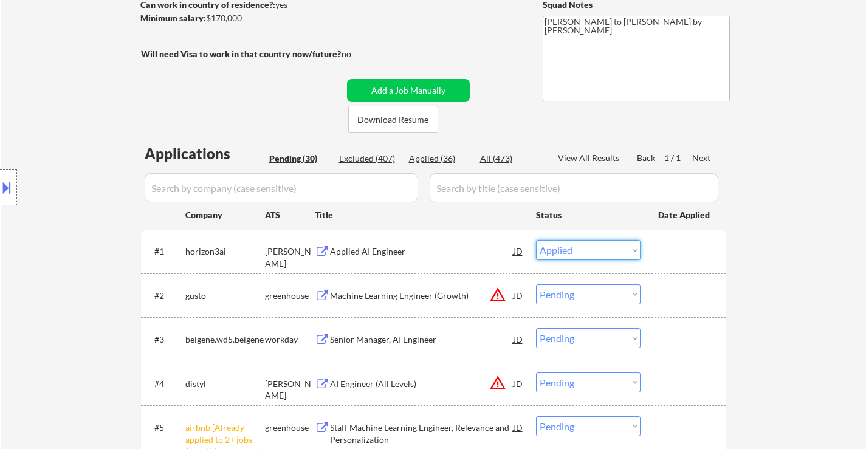
click at [536, 240] on select "Choose an option... Pending Applied Excluded (Questions) Excluded (Expired) Exc…" at bounding box center [588, 250] width 105 height 20
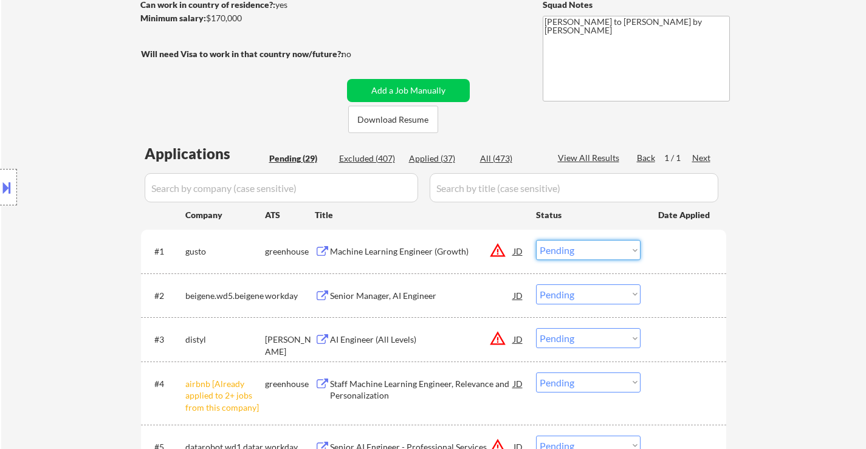
click at [574, 247] on select "Choose an option... Pending Applied Excluded (Questions) Excluded (Expired) Exc…" at bounding box center [588, 250] width 105 height 20
click at [536, 240] on select "Choose an option... Pending Applied Excluded (Questions) Excluded (Expired) Exc…" at bounding box center [588, 250] width 105 height 20
select select ""pending""
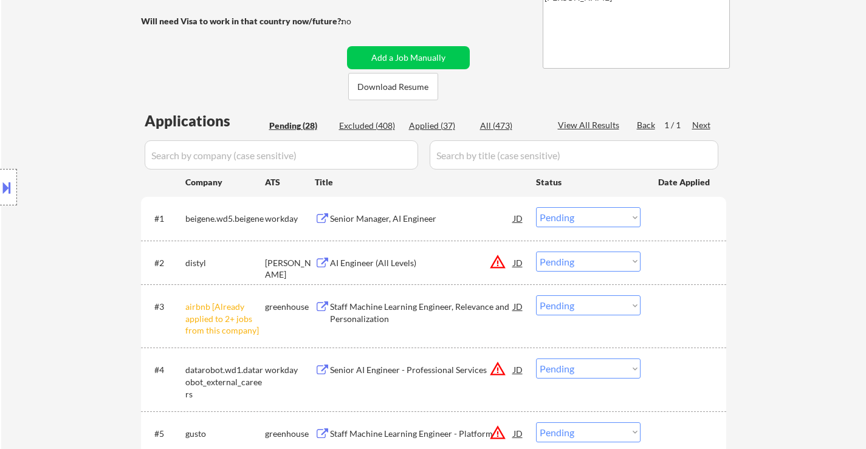
scroll to position [243, 0]
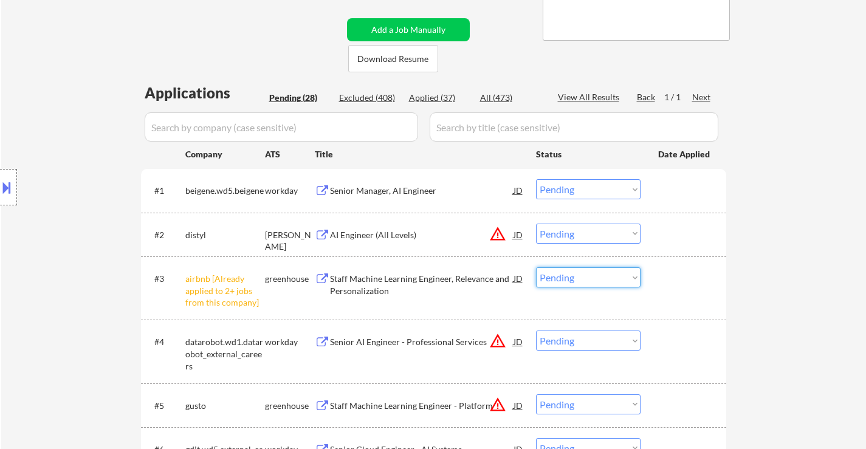
click at [574, 277] on select "Choose an option... Pending Applied Excluded (Questions) Excluded (Expired) Exc…" at bounding box center [588, 277] width 105 height 20
click at [536, 267] on select "Choose an option... Pending Applied Excluded (Questions) Excluded (Expired) Exc…" at bounding box center [588, 277] width 105 height 20
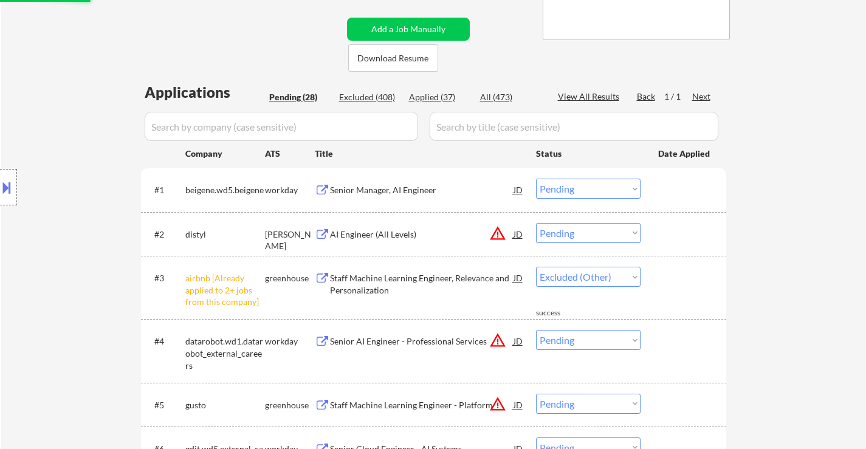
select select ""pending""
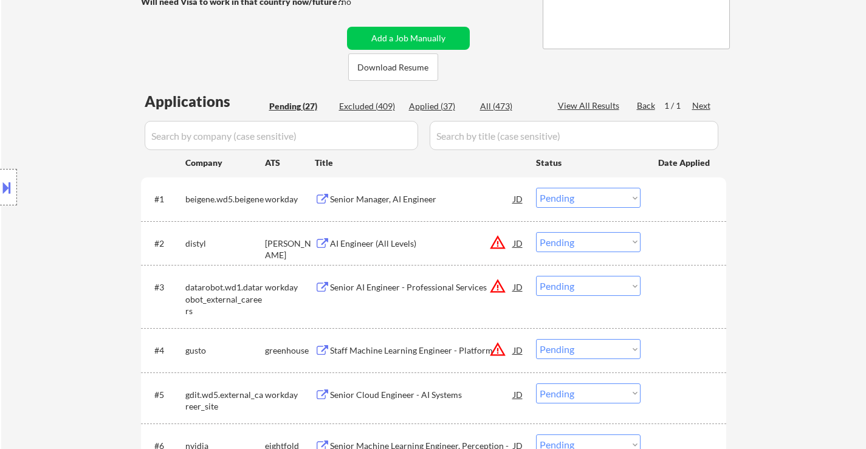
scroll to position [182, 0]
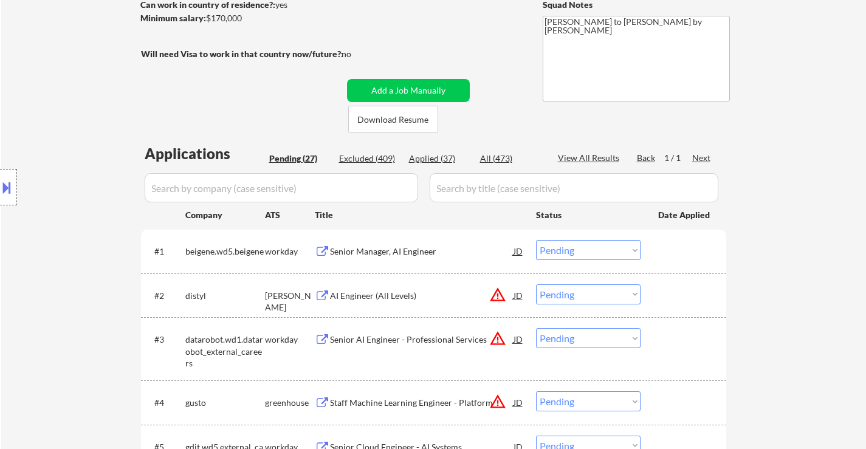
click at [432, 255] on div "Senior Manager, AI Engineer" at bounding box center [421, 251] width 183 height 12
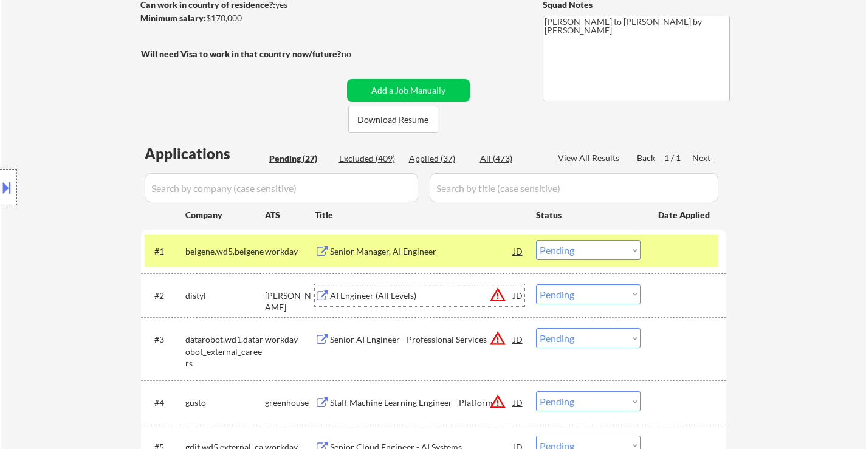
click at [392, 301] on div "AI Engineer (All Levels)" at bounding box center [421, 296] width 183 height 12
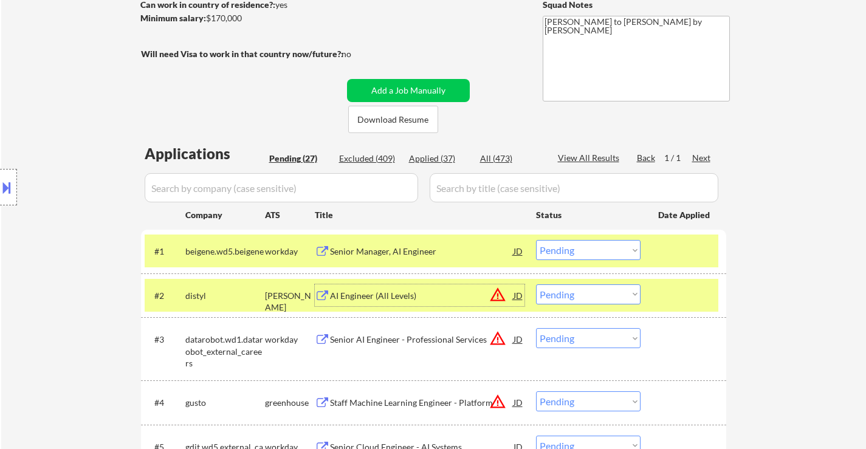
click at [576, 247] on select "Choose an option... Pending Applied Excluded (Questions) Excluded (Expired) Exc…" at bounding box center [588, 250] width 105 height 20
click at [536, 240] on select "Choose an option... Pending Applied Excluded (Questions) Excluded (Expired) Exc…" at bounding box center [588, 250] width 105 height 20
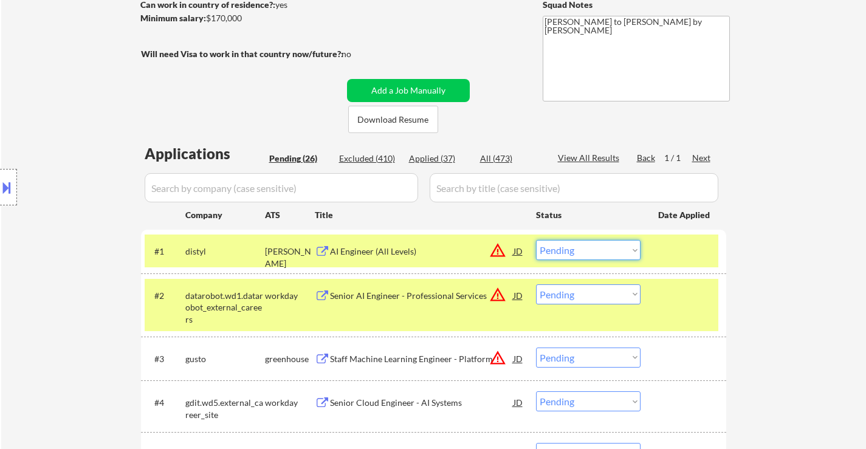
click at [591, 250] on select "Choose an option... Pending Applied Excluded (Questions) Excluded (Expired) Exc…" at bounding box center [588, 250] width 105 height 20
click at [536, 240] on select "Choose an option... Pending Applied Excluded (Questions) Excluded (Expired) Exc…" at bounding box center [588, 250] width 105 height 20
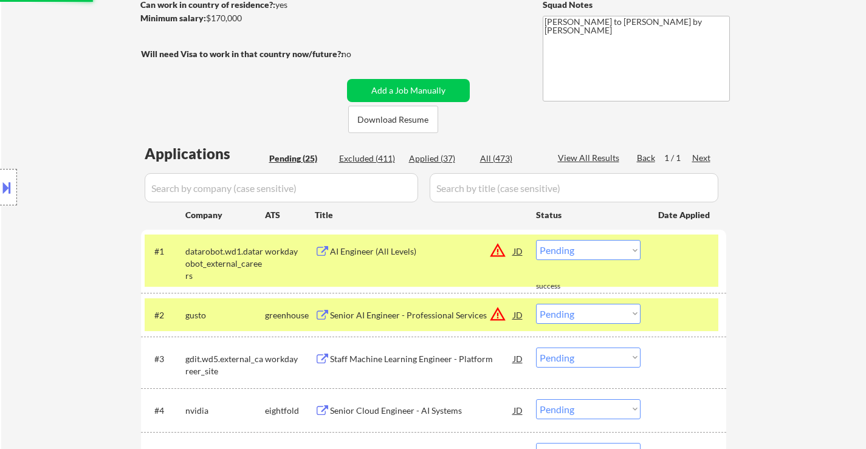
click at [665, 256] on div at bounding box center [684, 251] width 53 height 22
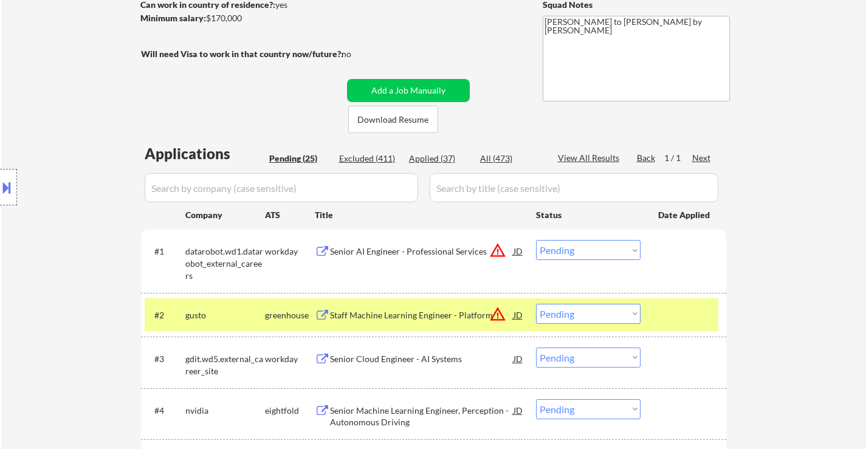
click at [666, 301] on div "#2 gusto greenhouse Staff Machine Learning Engineer - Platform JD warning_amber…" at bounding box center [432, 314] width 574 height 33
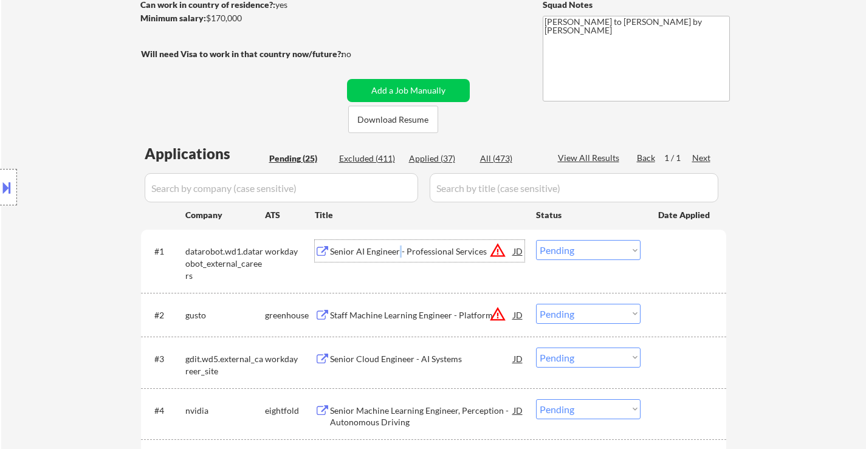
click at [400, 253] on div "Senior AI Engineer - Professional Services" at bounding box center [421, 251] width 183 height 12
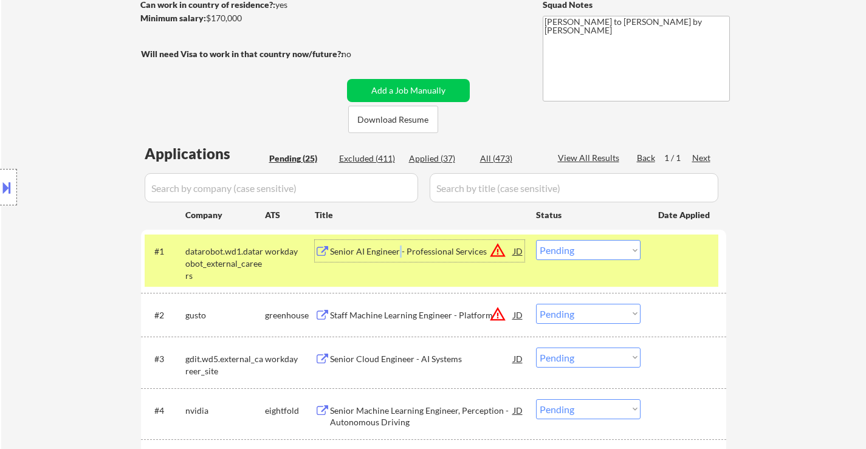
click at [586, 245] on select "Choose an option... Pending Applied Excluded (Questions) Excluded (Expired) Exc…" at bounding box center [588, 250] width 105 height 20
click at [536, 240] on select "Choose an option... Pending Applied Excluded (Questions) Excluded (Expired) Exc…" at bounding box center [588, 250] width 105 height 20
select select ""pending""
